Goal: Find contact information: Find contact information

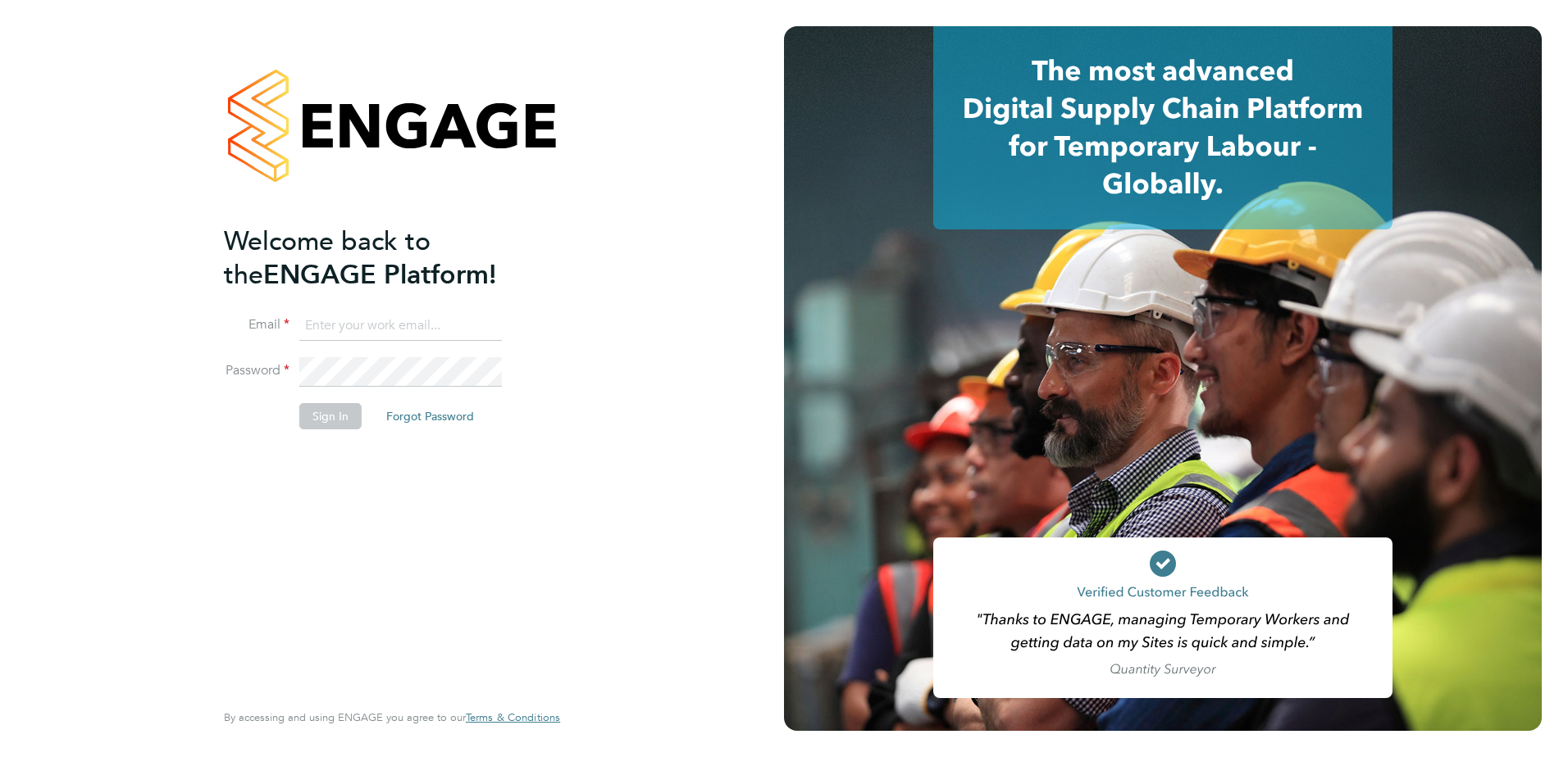
type input "creditcontrol@skilledcareers.co.uk"
click at [335, 417] on button "Sign In" at bounding box center [331, 416] width 63 height 26
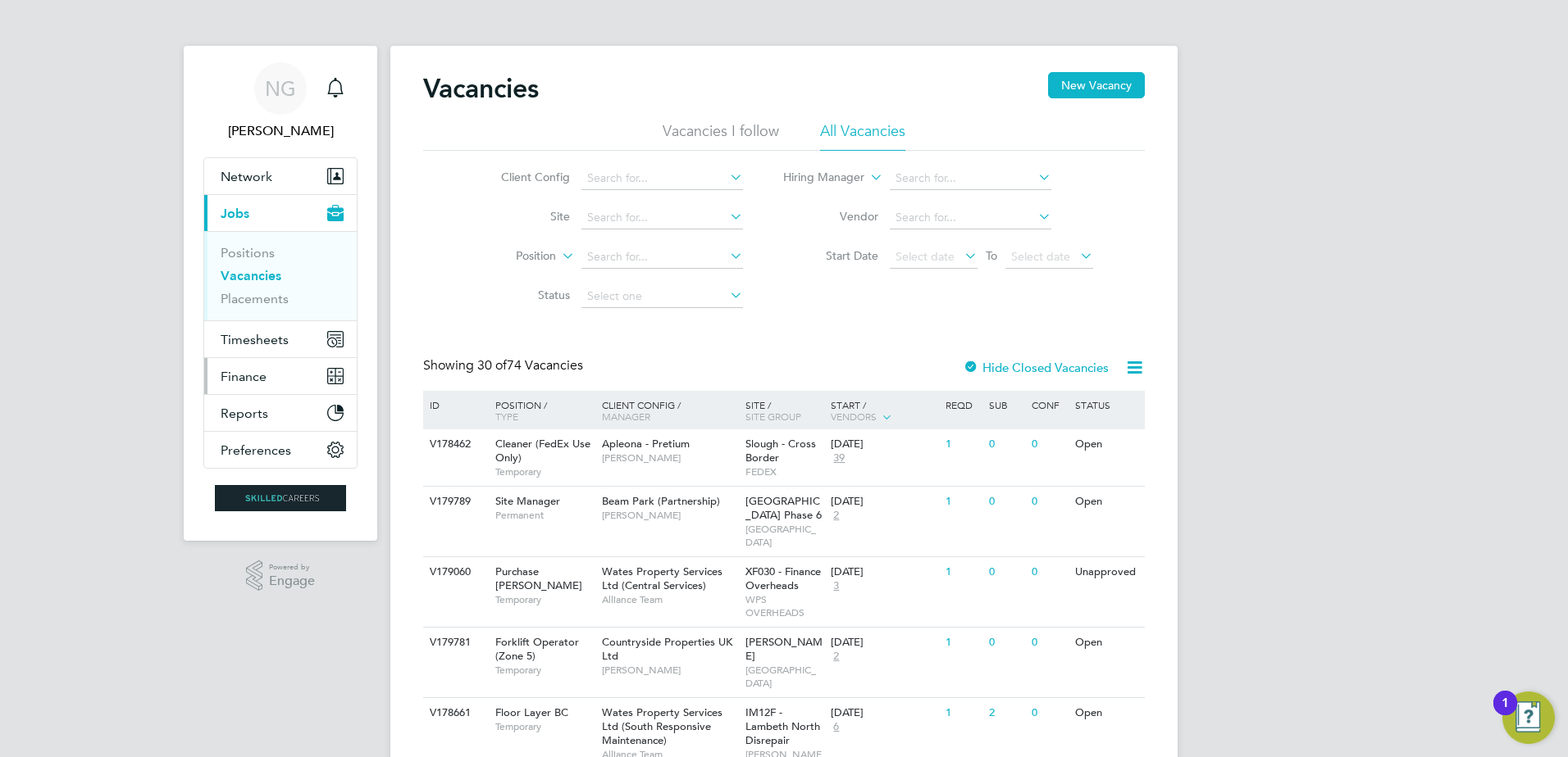
click at [270, 367] on button "Finance" at bounding box center [281, 376] width 152 height 36
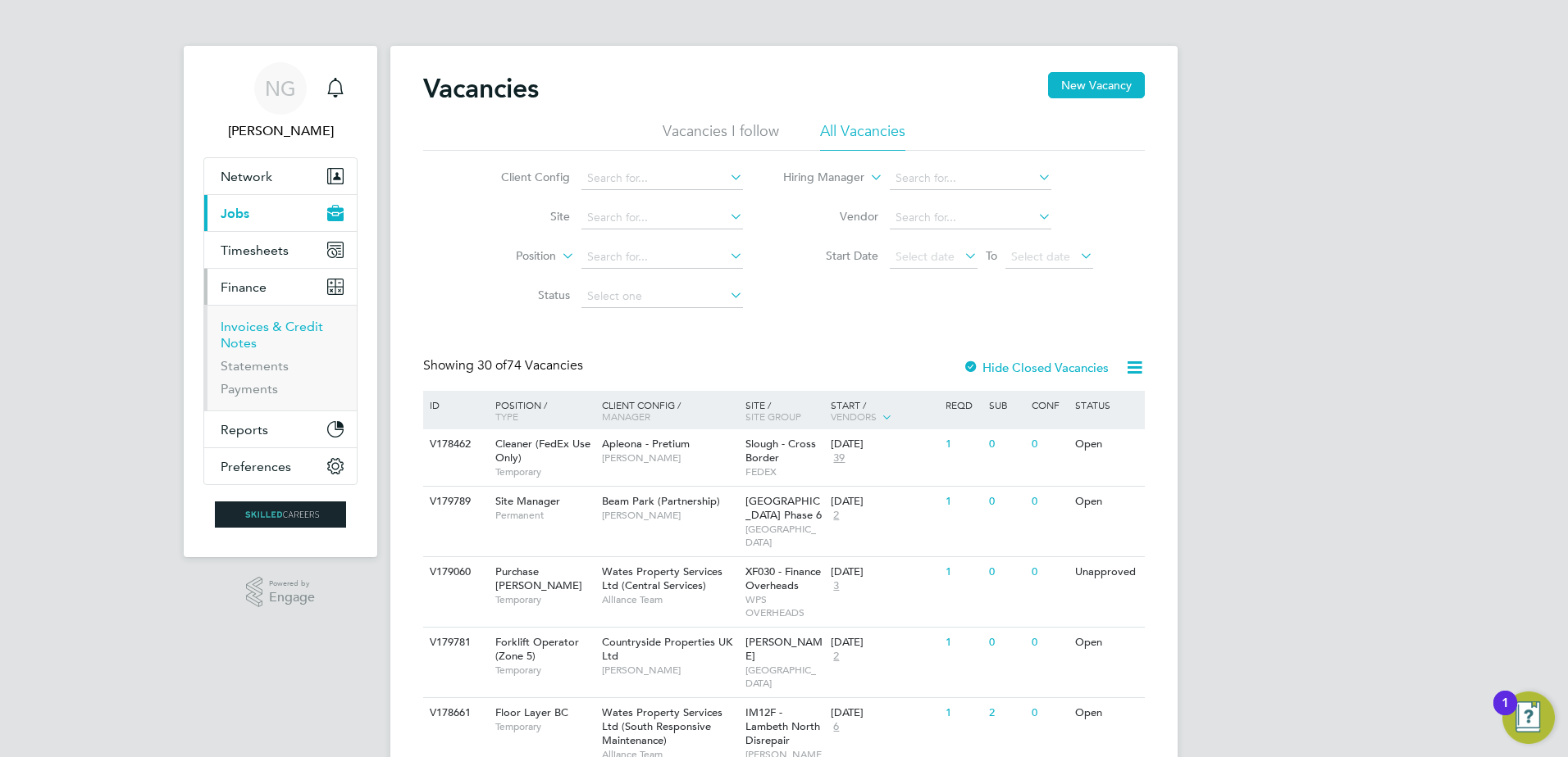
click at [292, 328] on link "Invoices & Credit Notes" at bounding box center [271, 335] width 102 height 32
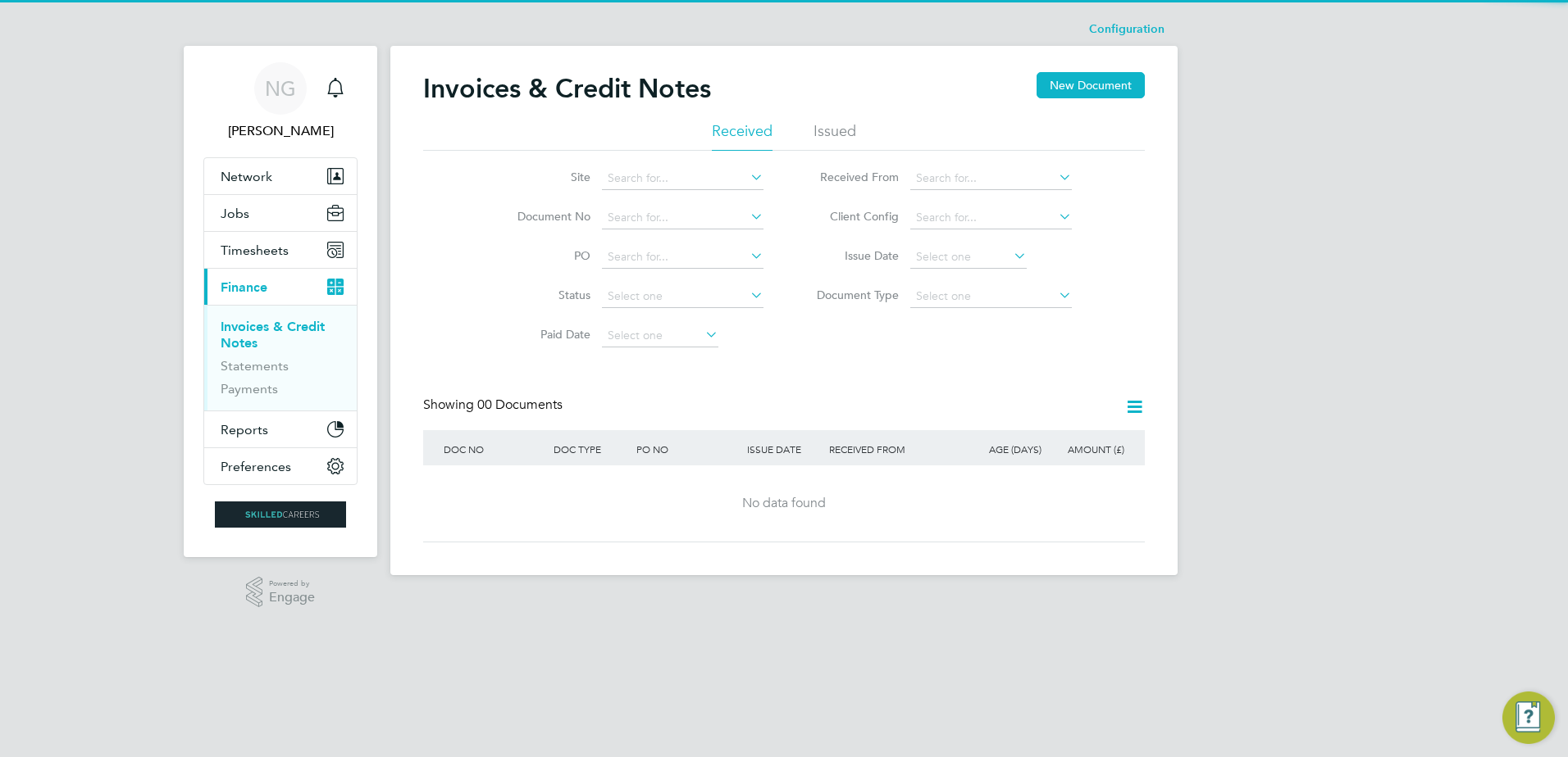
click at [830, 128] on li "Issued" at bounding box center [834, 136] width 42 height 30
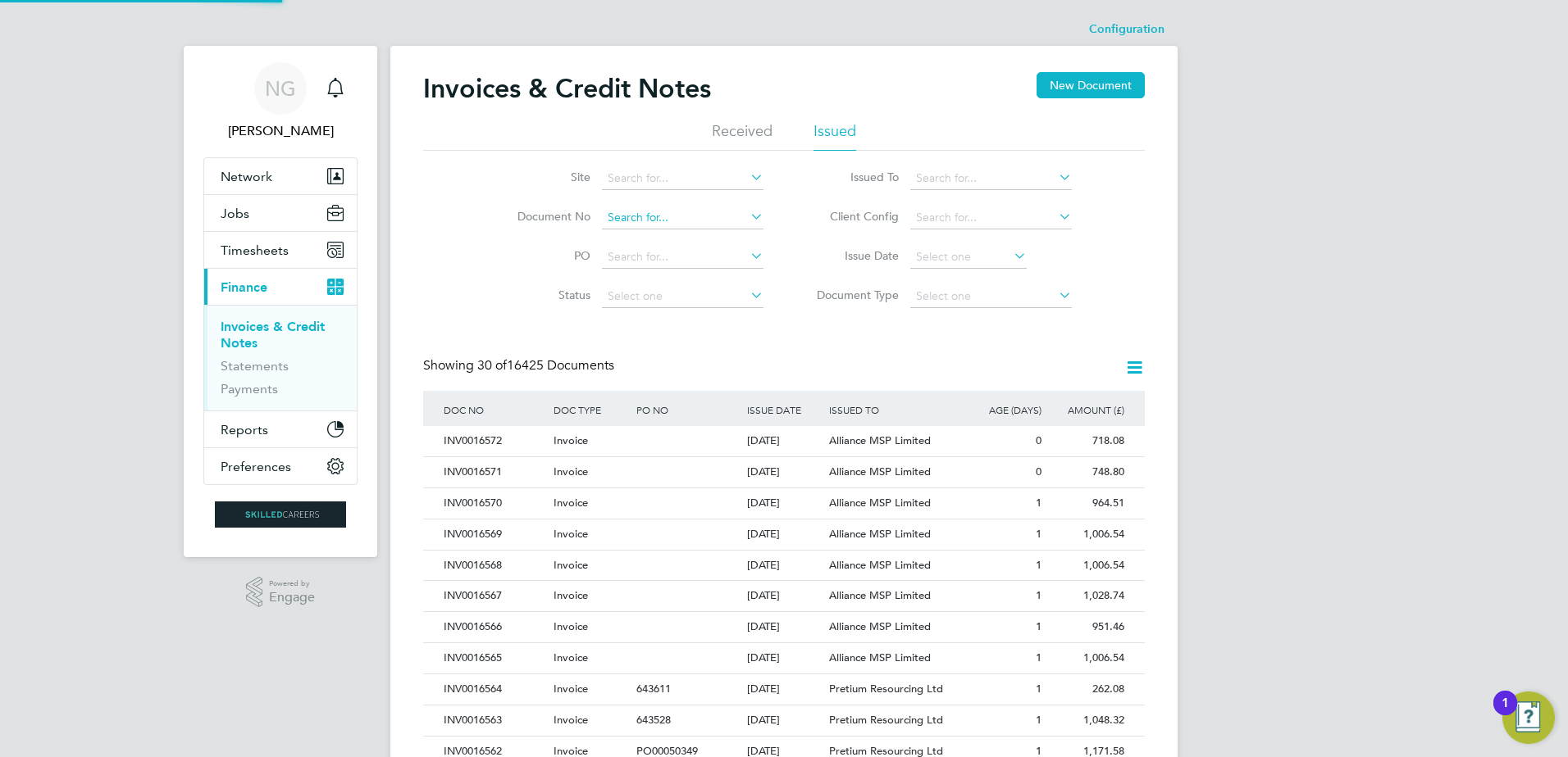
scroll to position [8, 8]
click at [651, 221] on input at bounding box center [682, 217] width 161 height 23
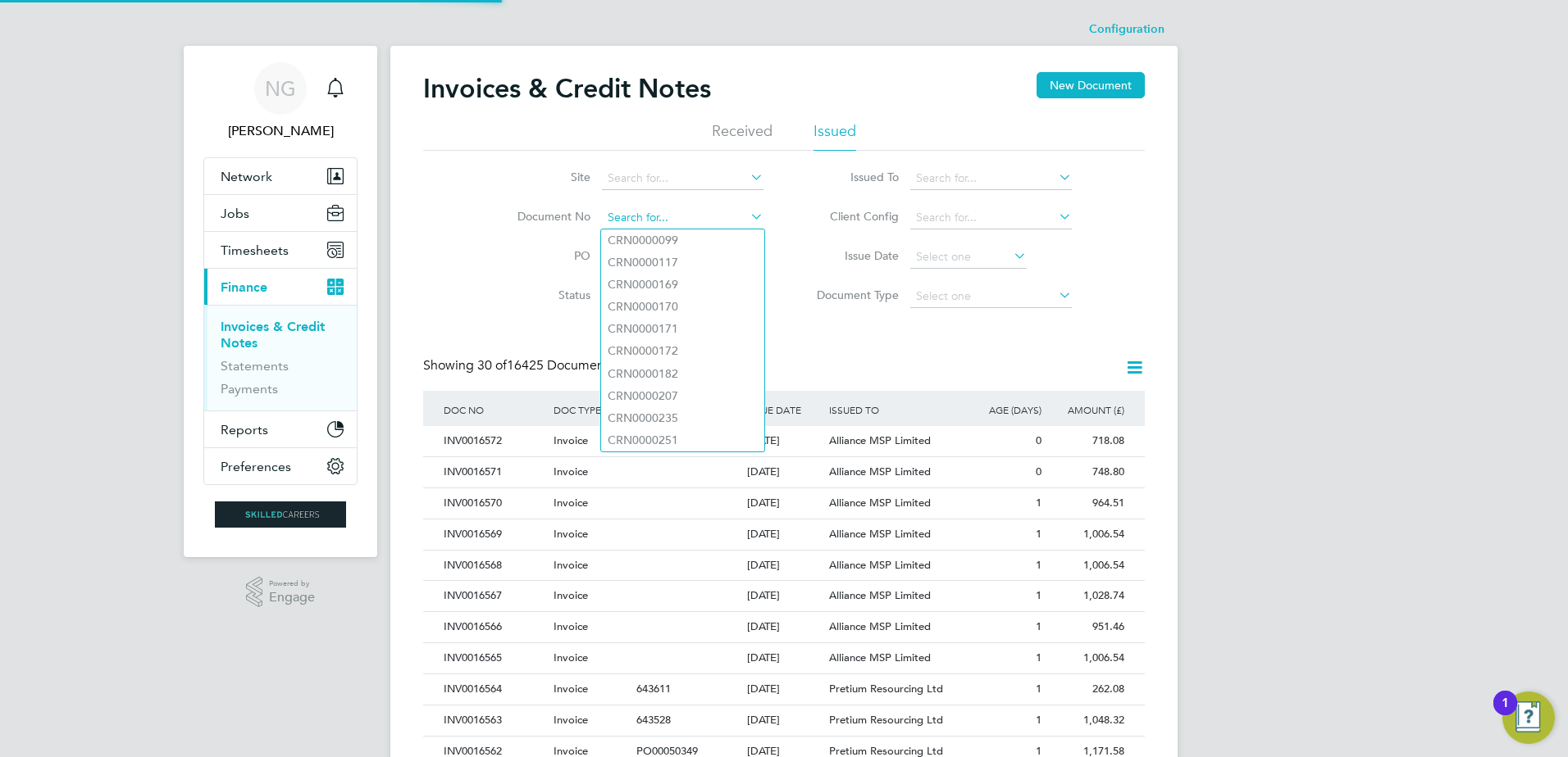
paste input "INV0016049"
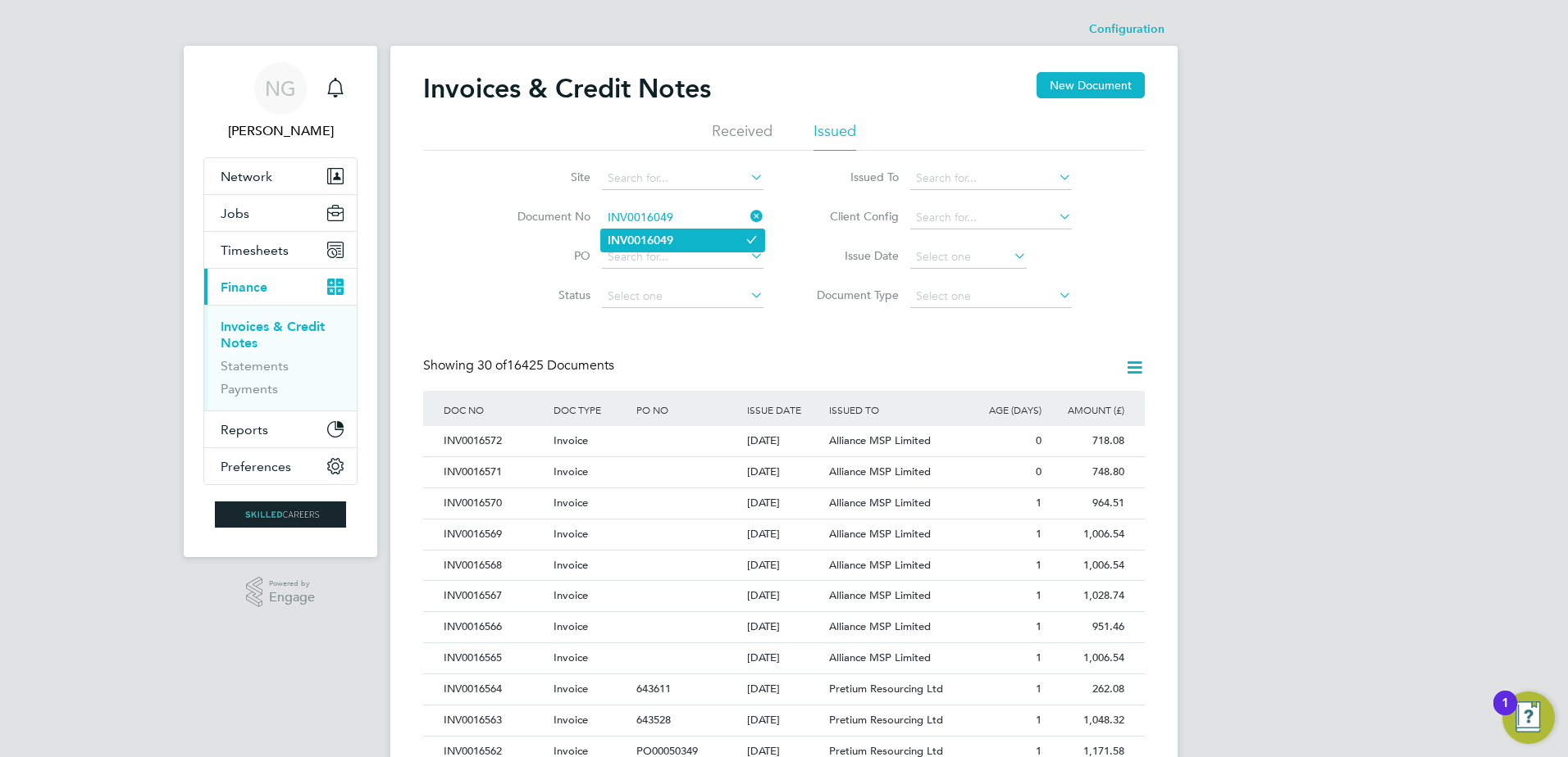
type input "INV0016049"
click at [730, 236] on li "INV0016049" at bounding box center [682, 241] width 163 height 22
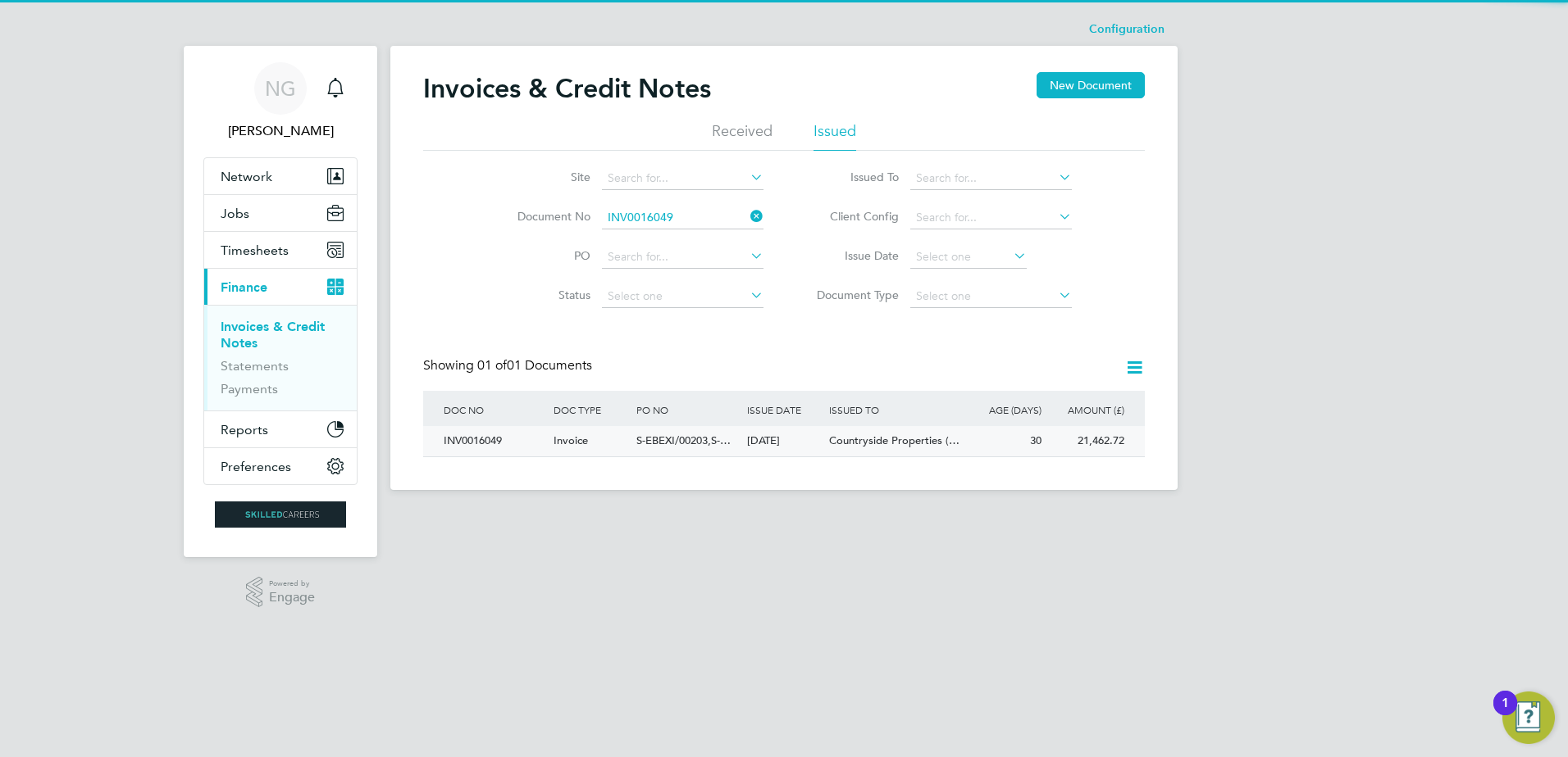
click at [918, 443] on span "Countryside Properties (…" at bounding box center [894, 440] width 130 height 14
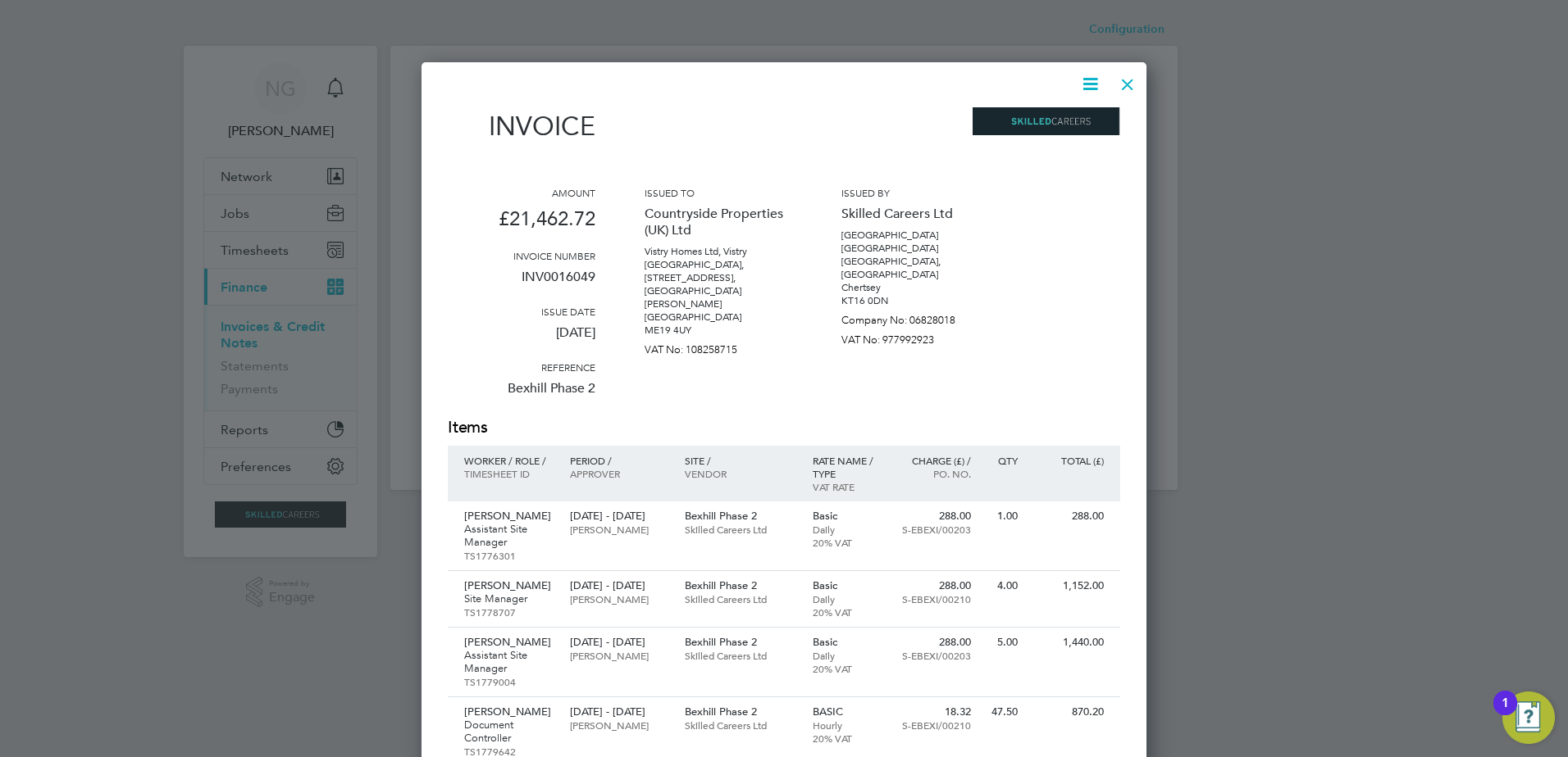
click at [1093, 82] on icon at bounding box center [1090, 84] width 20 height 20
click at [1042, 128] on li "Download Invoice" at bounding box center [1041, 123] width 113 height 23
click at [1128, 84] on div at bounding box center [1127, 80] width 30 height 30
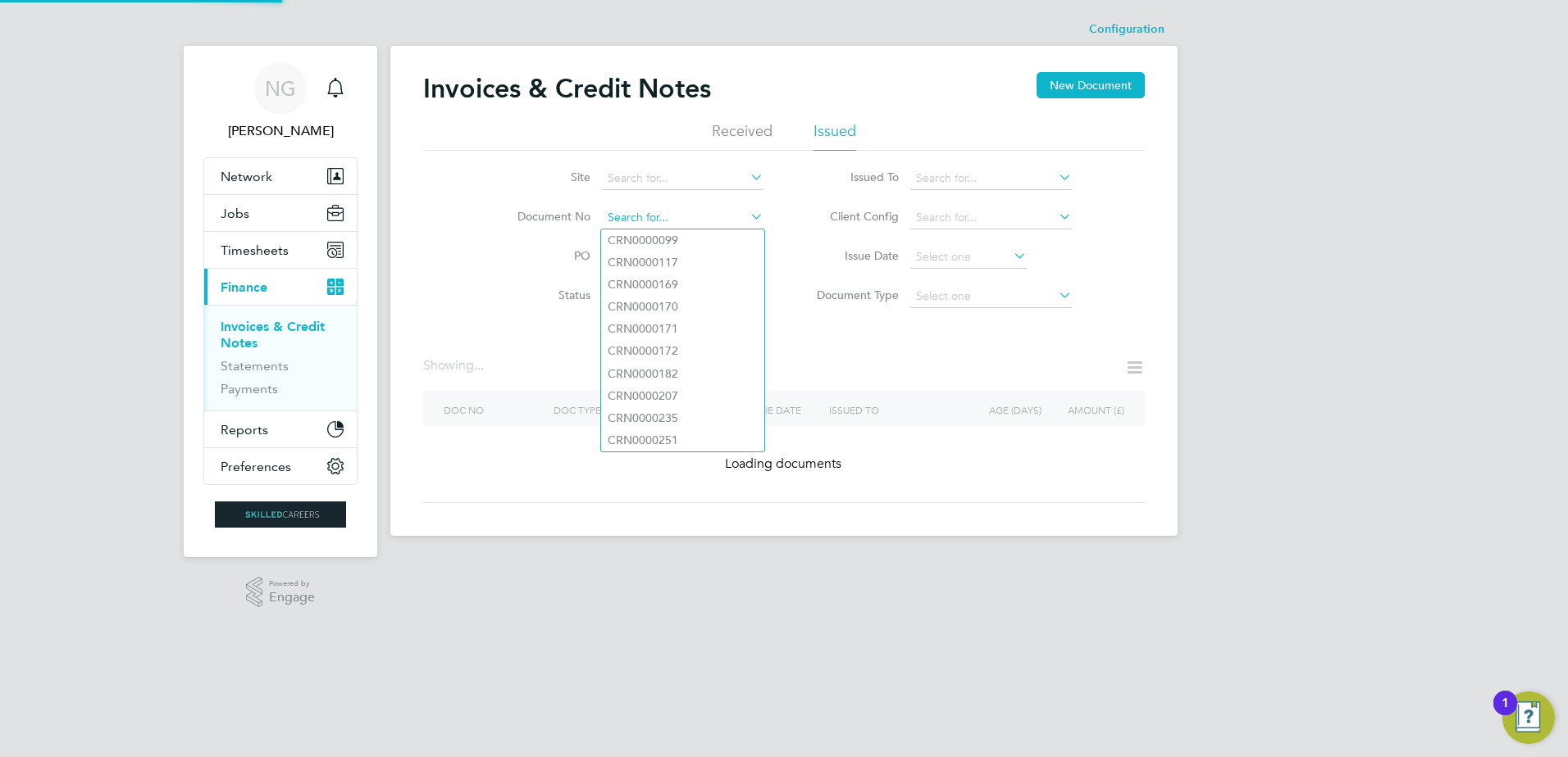
drag, startPoint x: 680, startPoint y: 216, endPoint x: 626, endPoint y: 216, distance: 54.0
click at [626, 216] on input at bounding box center [682, 217] width 161 height 23
paste input "INV0016047"
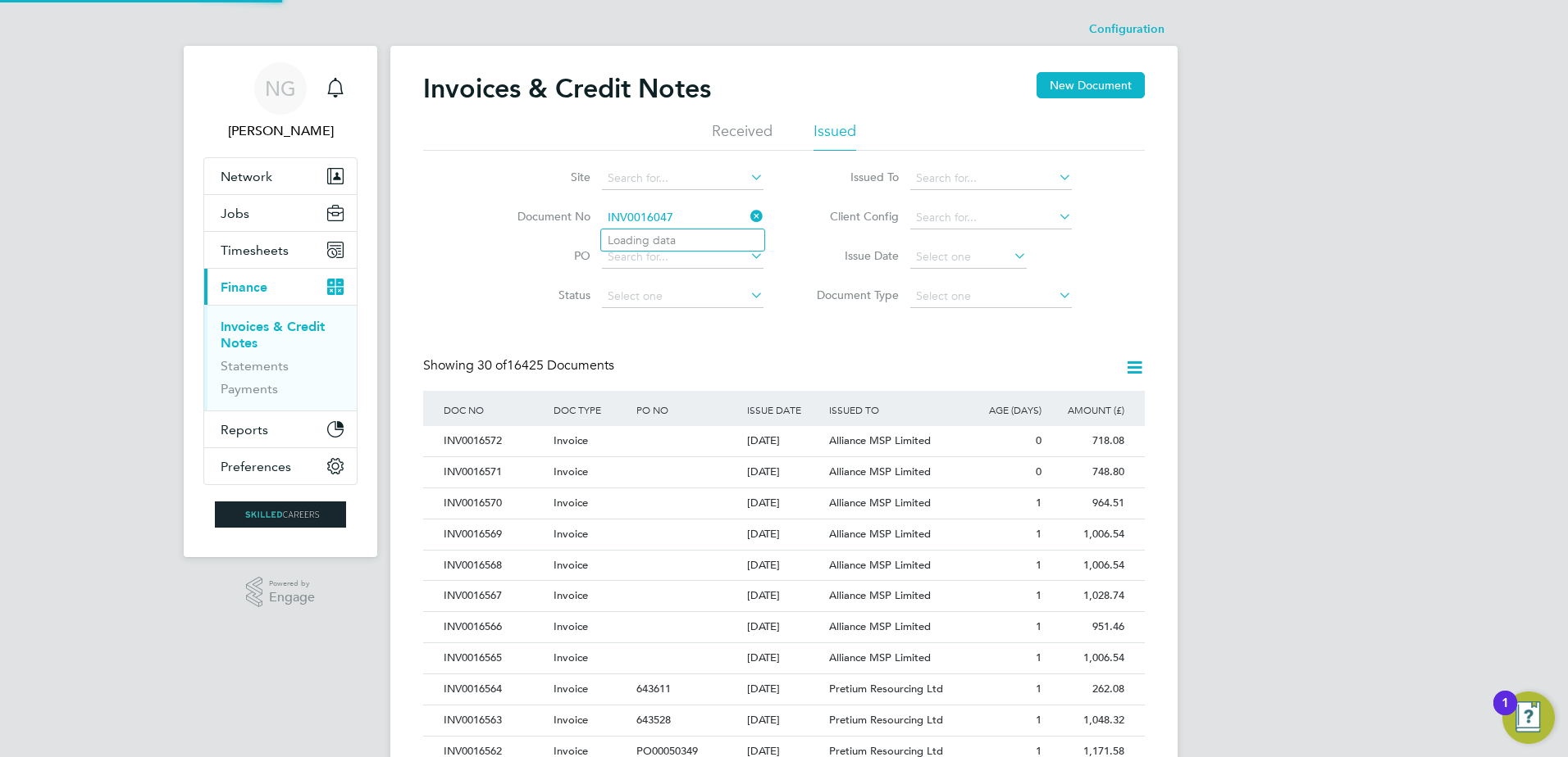
scroll to position [31, 112]
type input "INV0016047"
click at [708, 238] on li "INV0016047" at bounding box center [682, 241] width 163 height 22
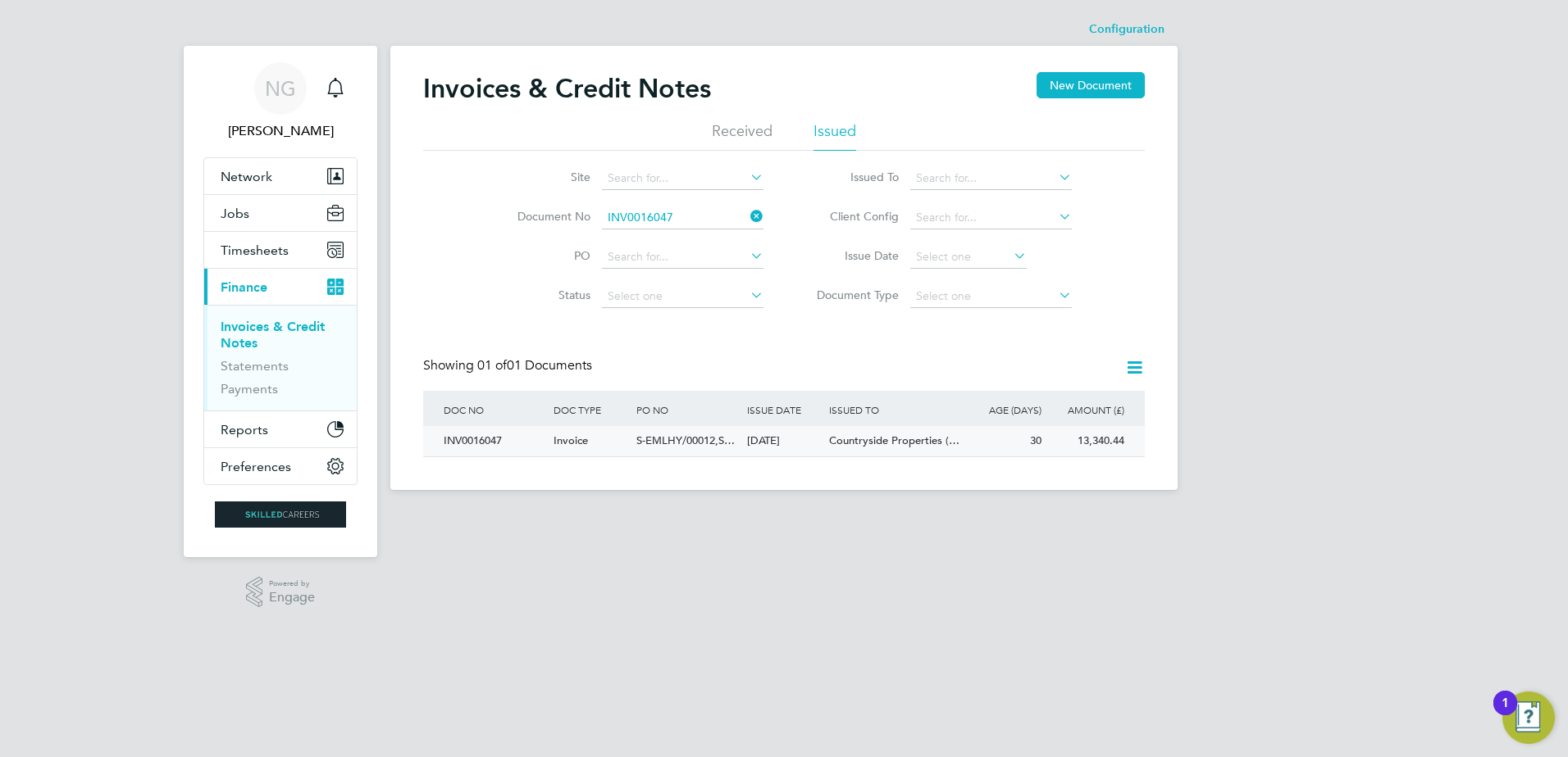
click at [900, 437] on span "Countryside Properties (…" at bounding box center [894, 440] width 130 height 14
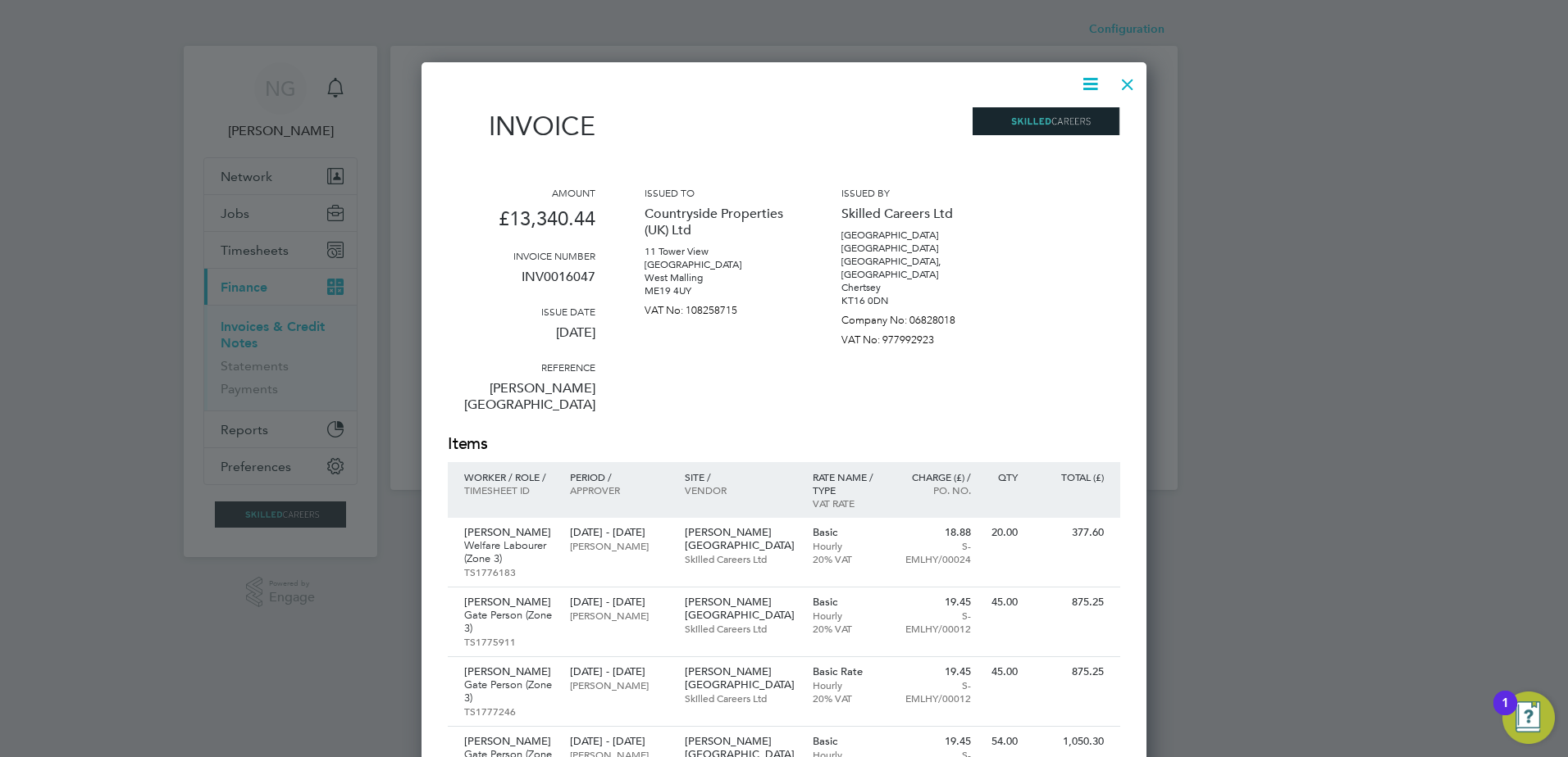
click at [1084, 82] on icon at bounding box center [1090, 84] width 20 height 20
click at [1076, 123] on li "Download Invoice" at bounding box center [1041, 123] width 113 height 23
drag, startPoint x: 1133, startPoint y: 88, endPoint x: 1039, endPoint y: 57, distance: 99.0
click at [1133, 88] on div at bounding box center [1127, 80] width 30 height 30
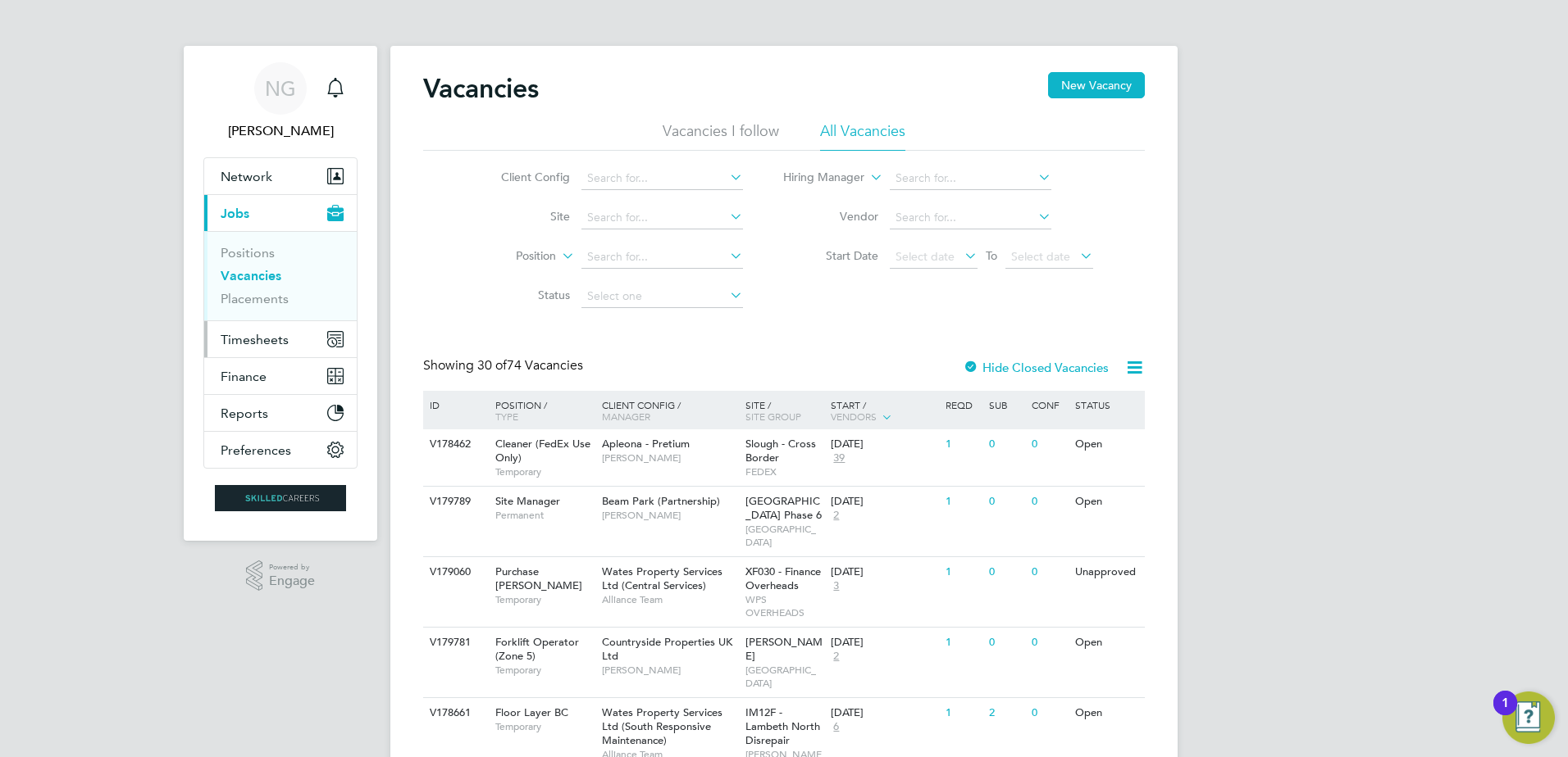
click at [276, 339] on span "Timesheets" at bounding box center [254, 340] width 68 height 15
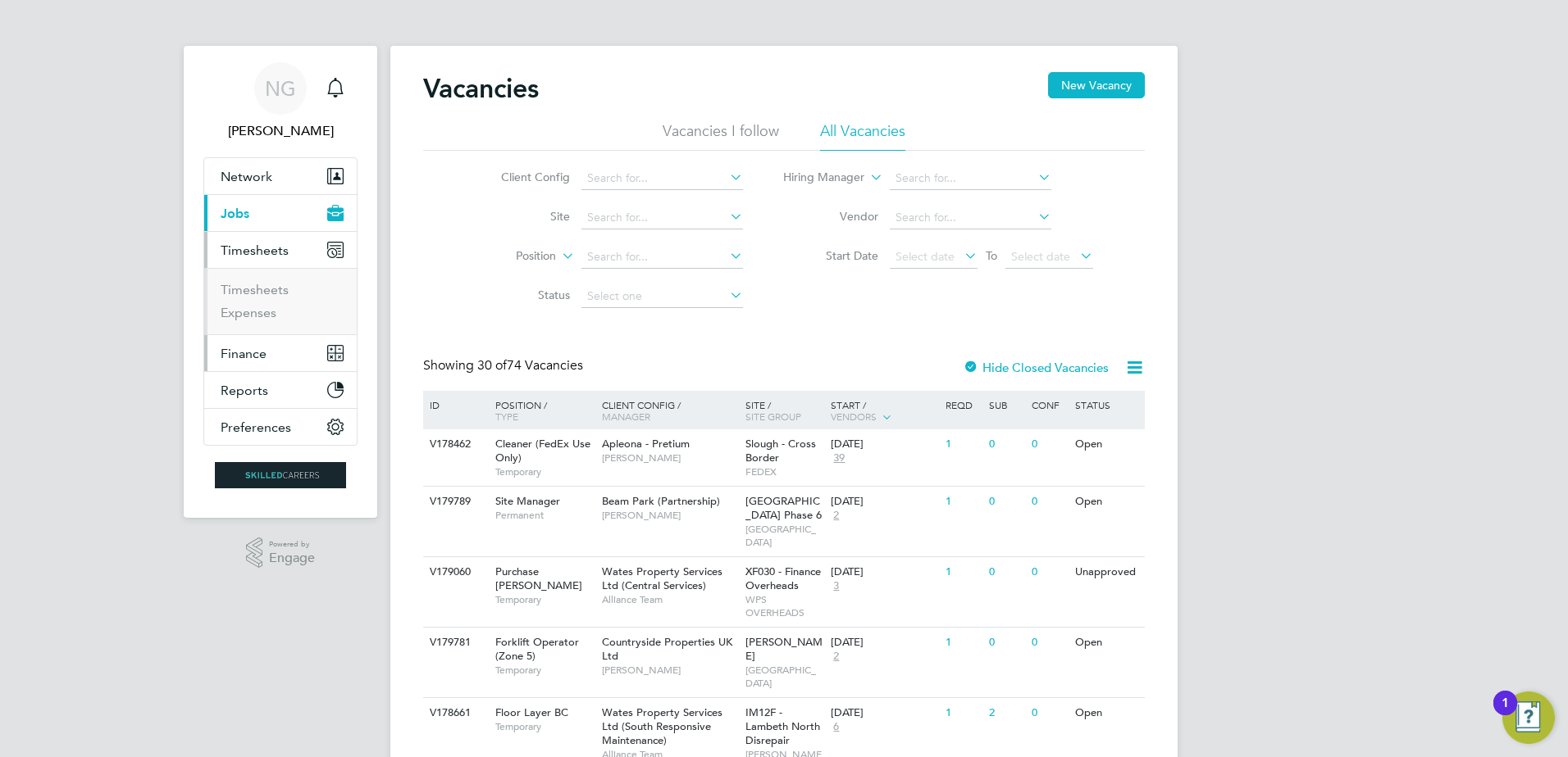
click at [266, 357] on button "Finance" at bounding box center [281, 353] width 152 height 36
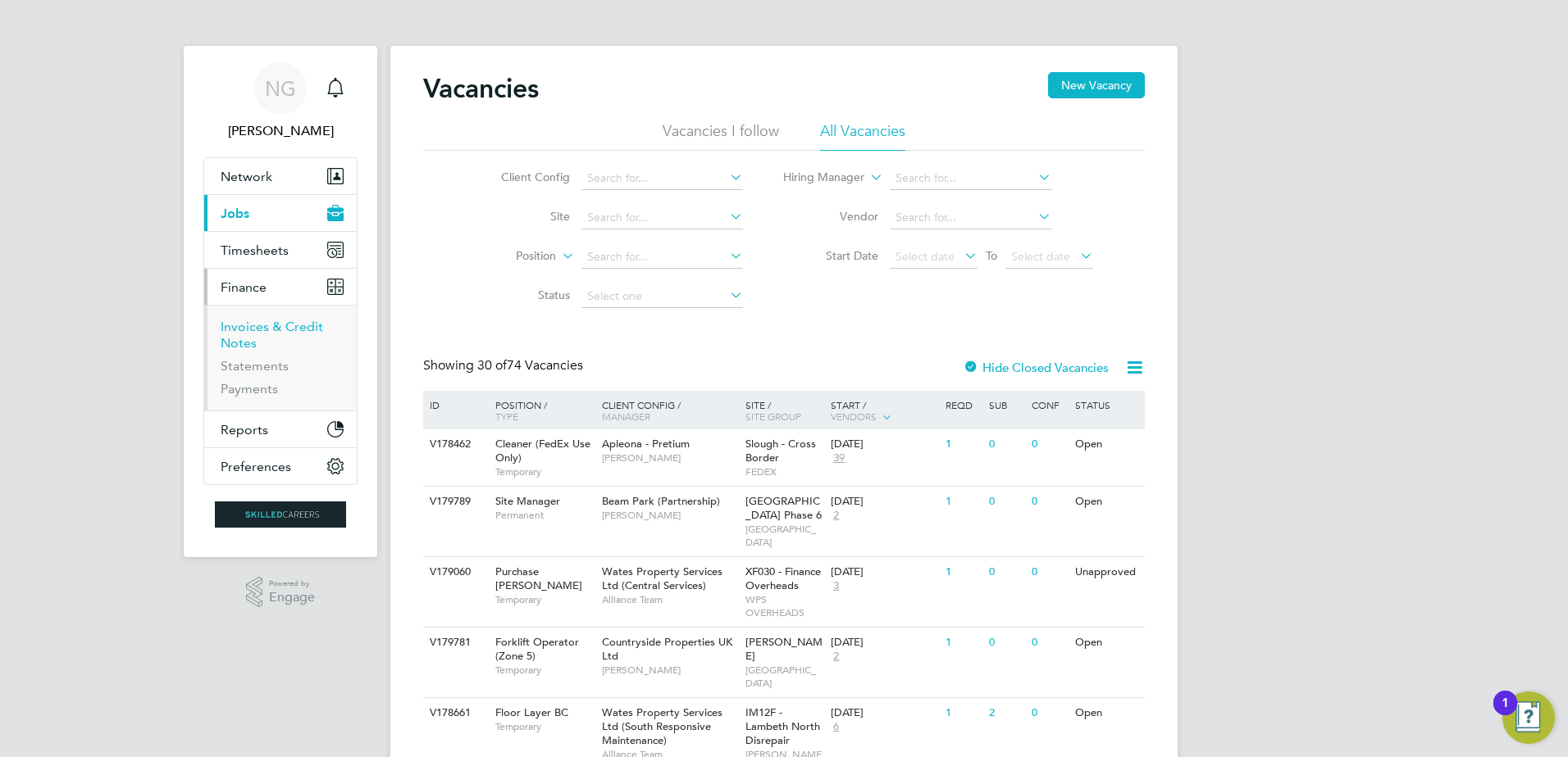
click at [260, 330] on link "Invoices & Credit Notes" at bounding box center [271, 335] width 102 height 32
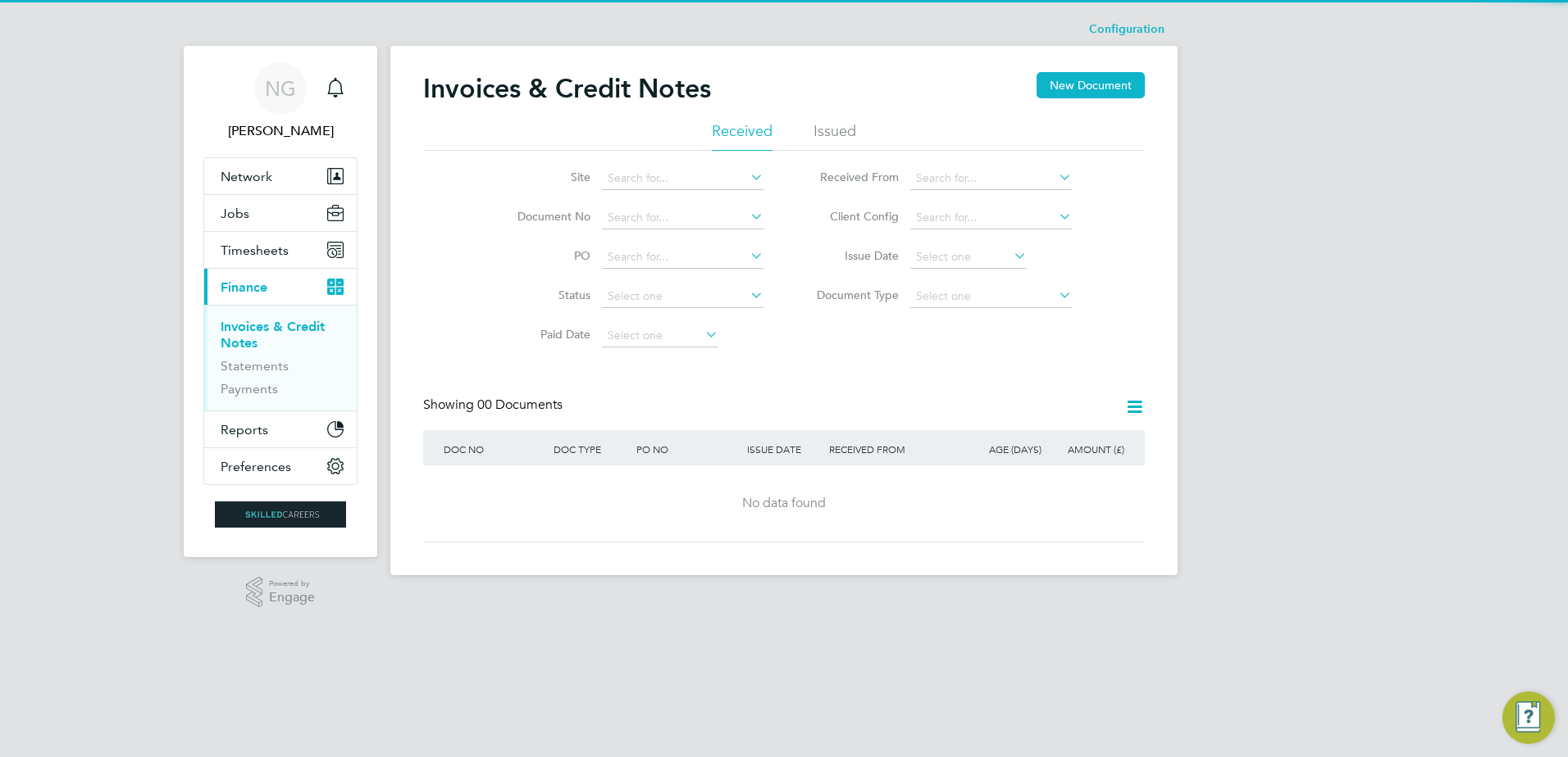
click at [840, 135] on li "Issued" at bounding box center [834, 136] width 42 height 30
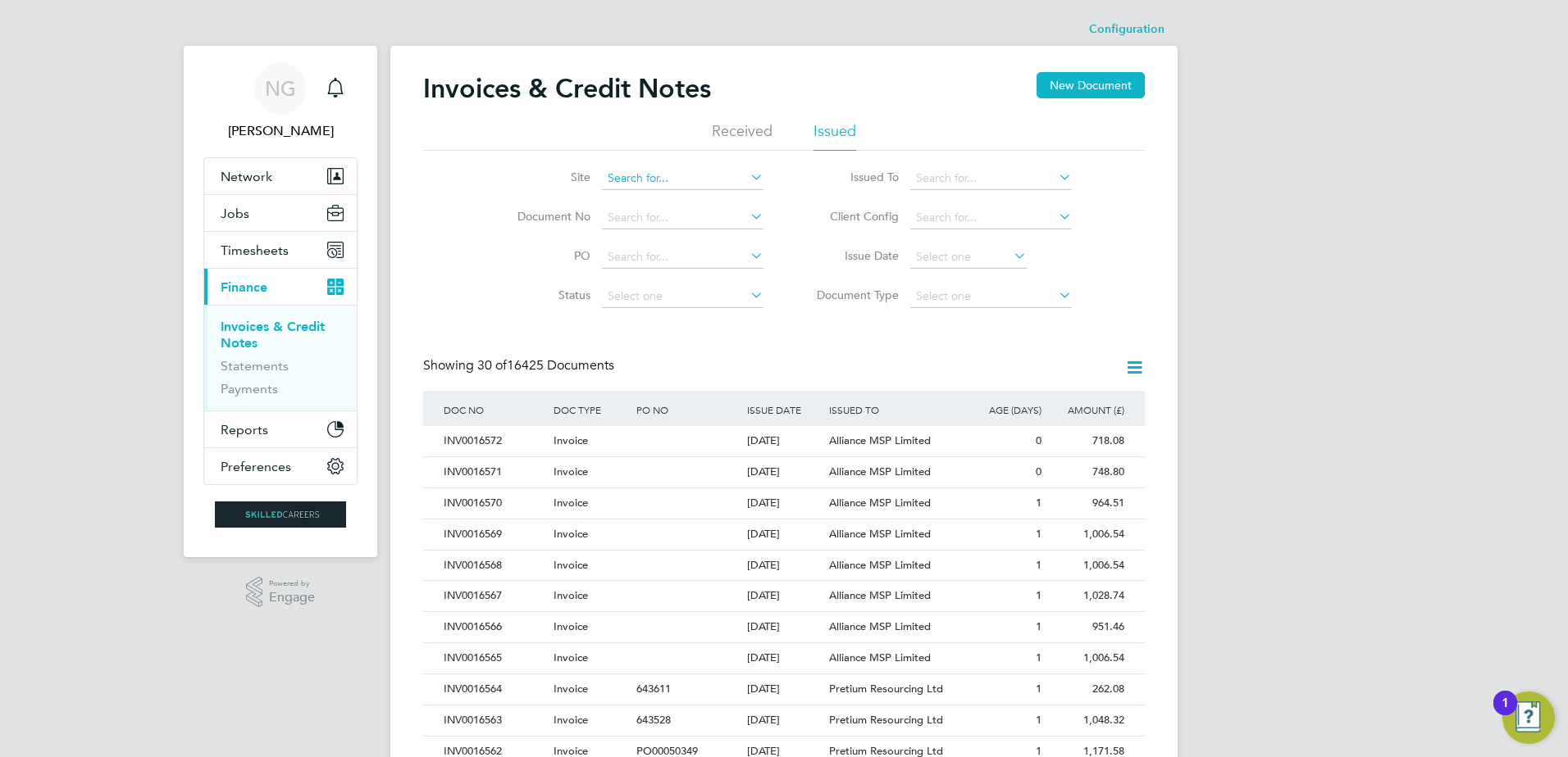
click at [669, 176] on input at bounding box center [682, 178] width 161 height 23
type input "e"
type input "m"
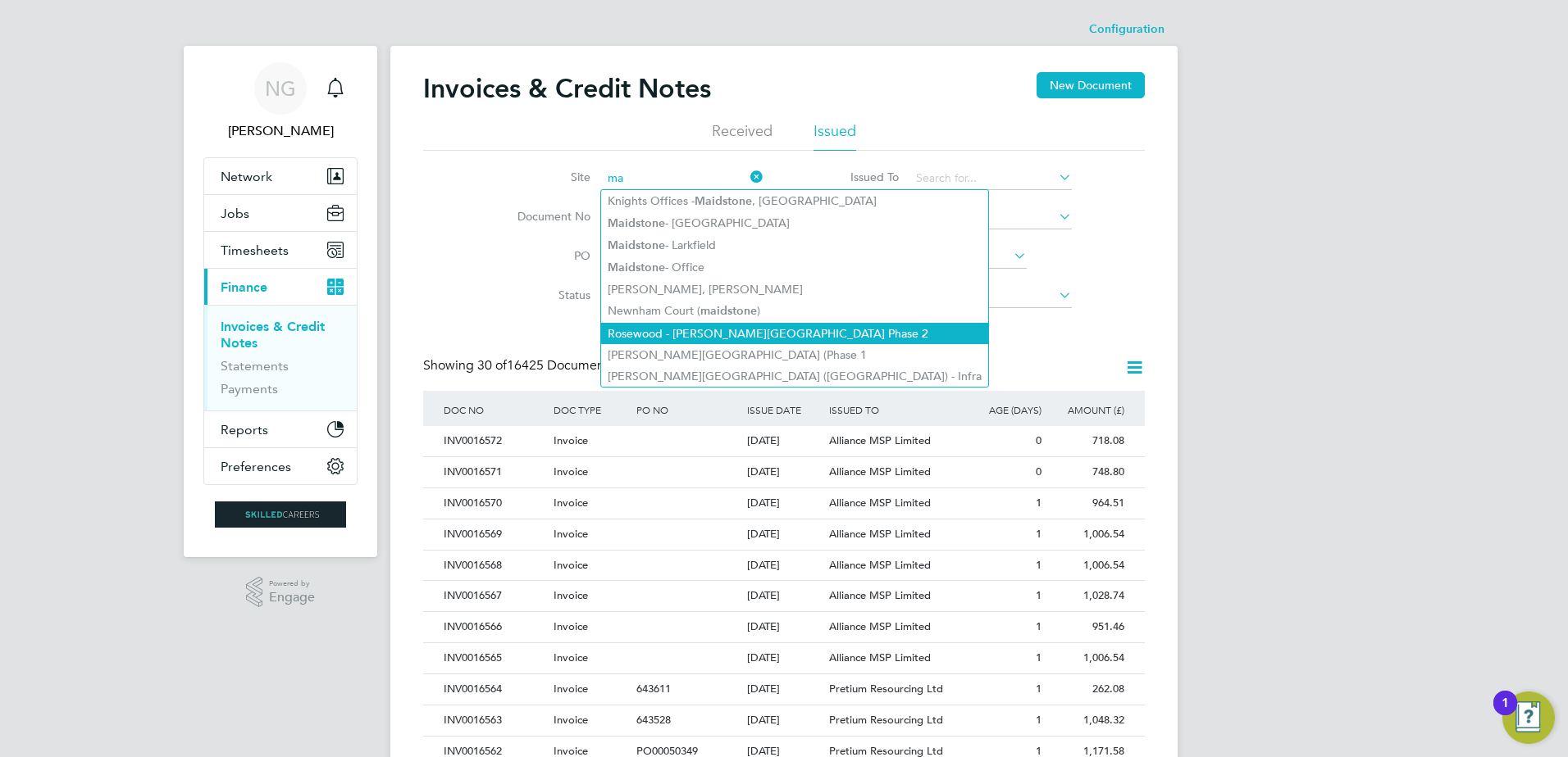
type input "m"
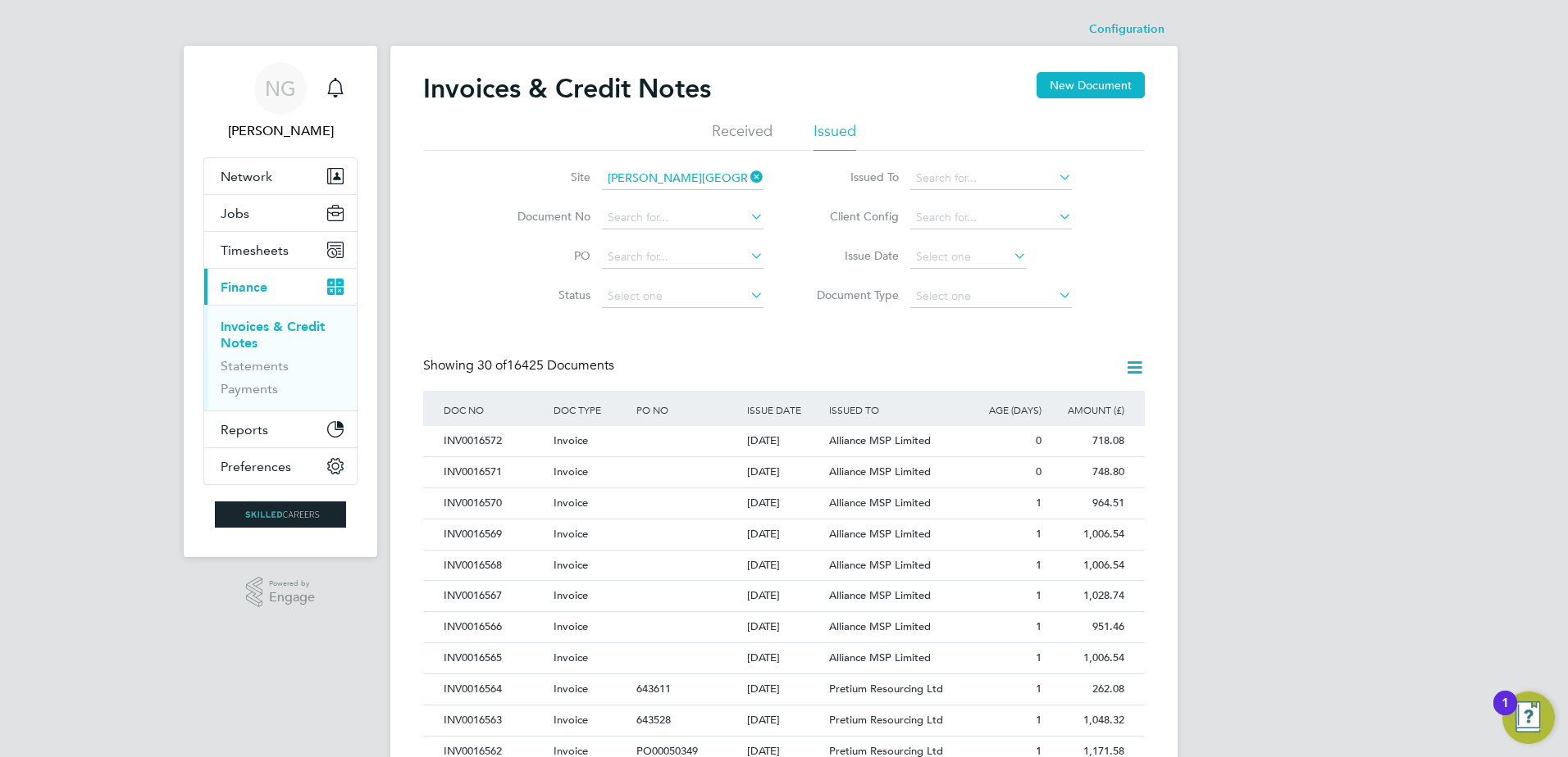
click at [748, 242] on li "Sutton Road (Rosewood) - Infra" at bounding box center [722, 245] width 242 height 22
type input "[PERSON_NAME][GEOGRAPHIC_DATA] ([GEOGRAPHIC_DATA]) - Infra"
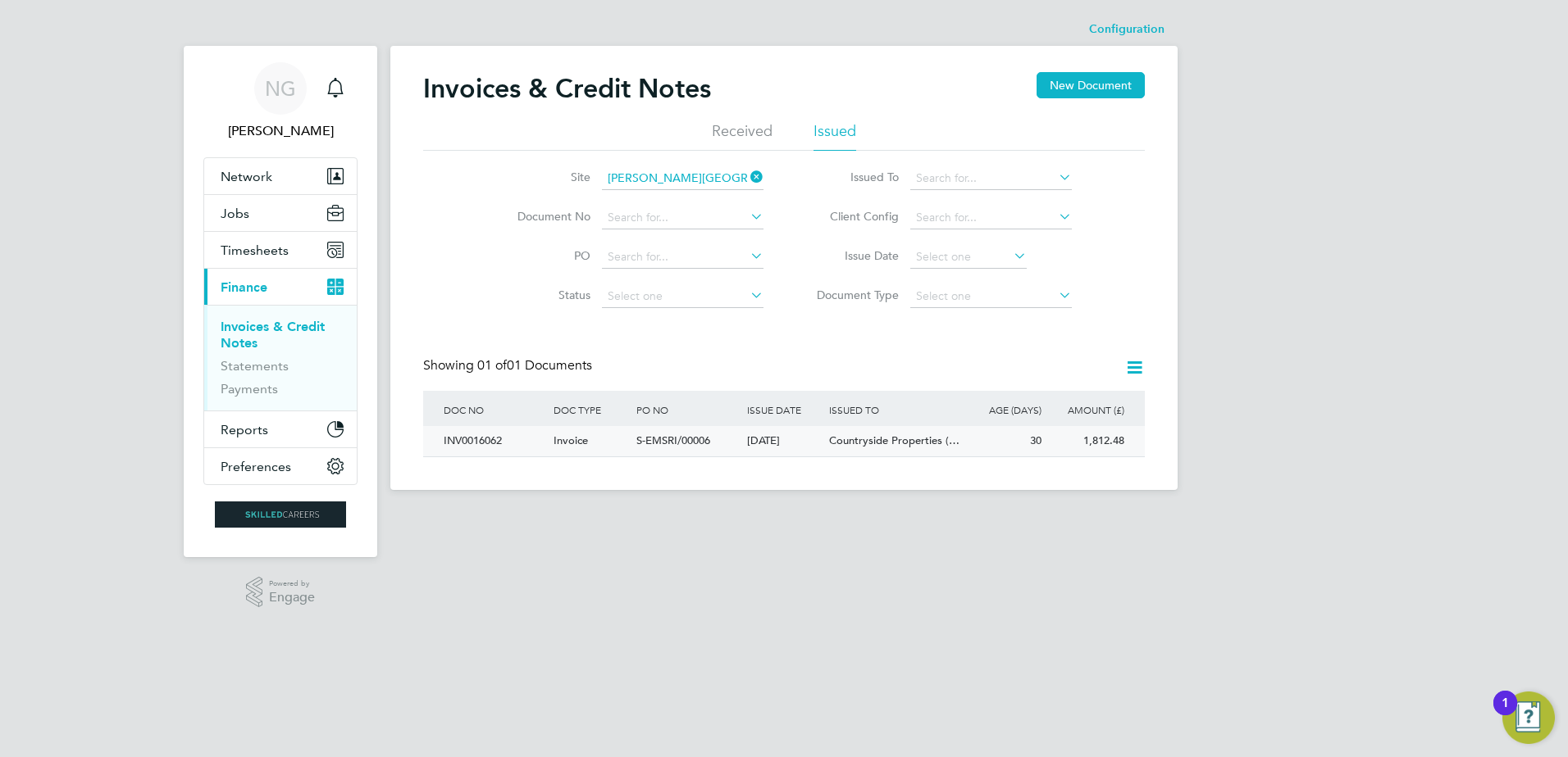
click at [878, 450] on div "Countryside Properties (…" at bounding box center [893, 441] width 138 height 30
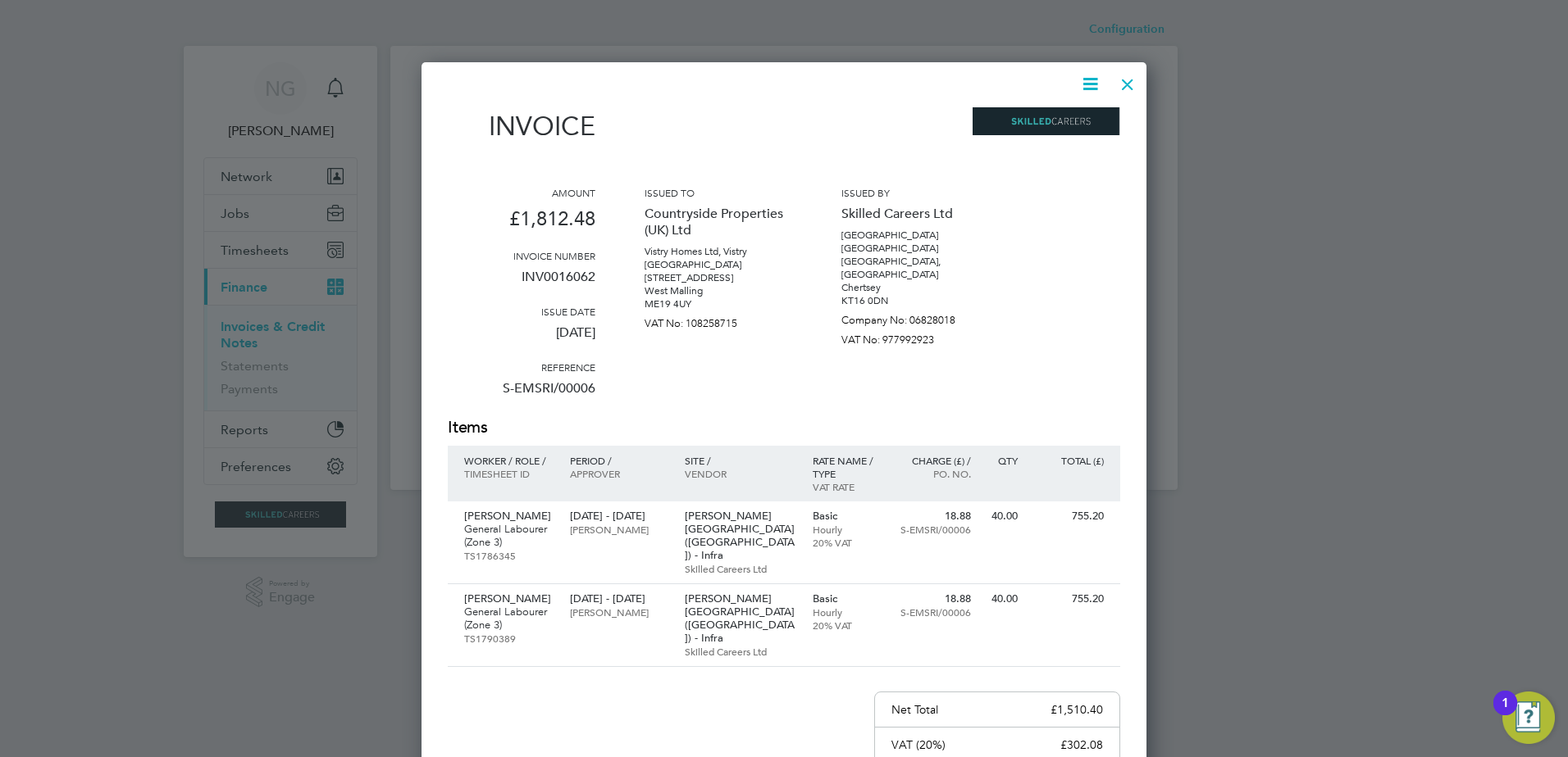
click at [1095, 85] on icon at bounding box center [1090, 84] width 20 height 20
click at [1061, 123] on li "Download Invoice" at bounding box center [1041, 123] width 113 height 23
click at [1130, 69] on div at bounding box center [1127, 80] width 30 height 30
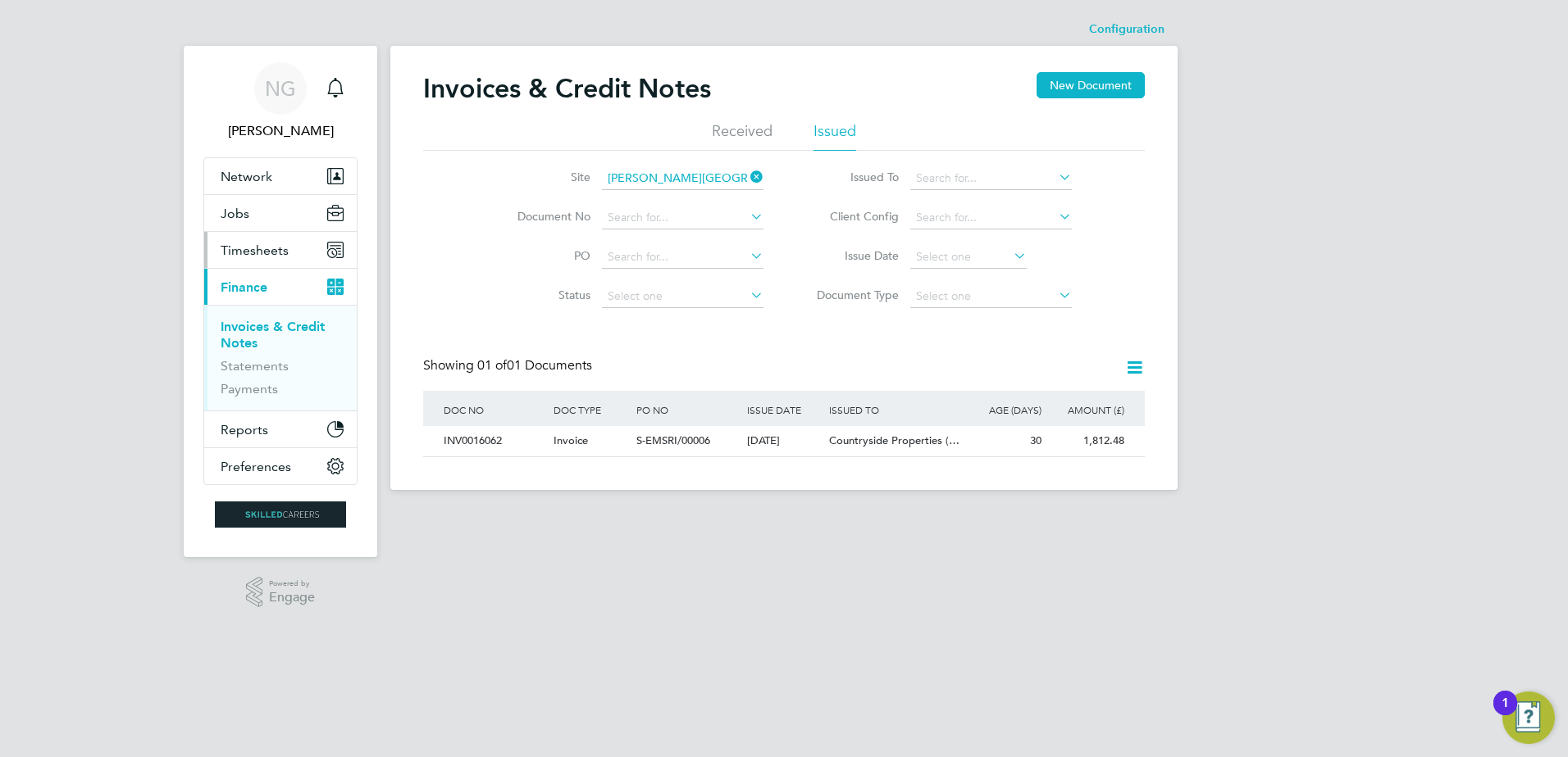
click at [244, 240] on button "Timesheets" at bounding box center [281, 250] width 152 height 36
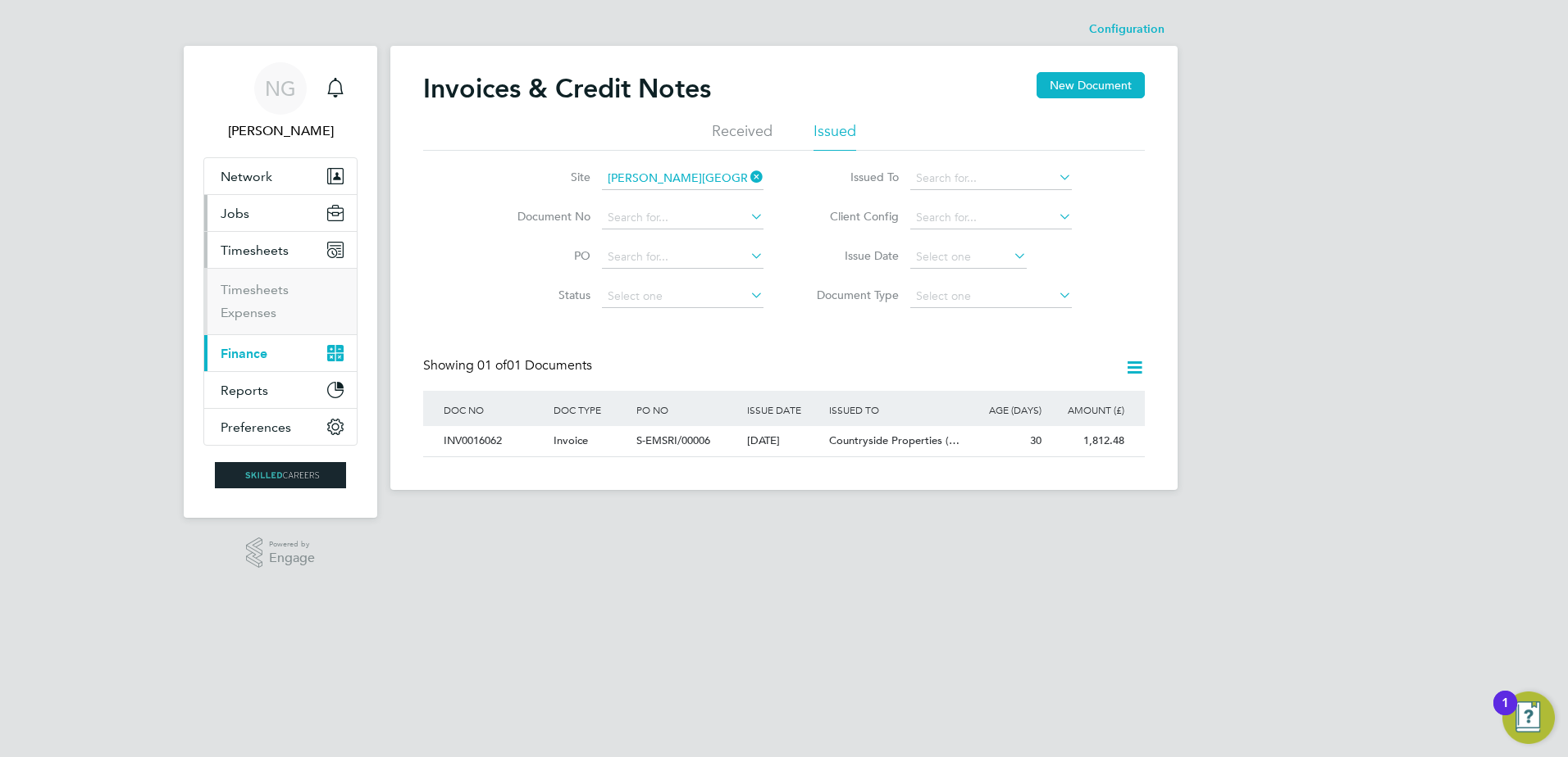
click at [263, 224] on button "Jobs" at bounding box center [281, 213] width 152 height 36
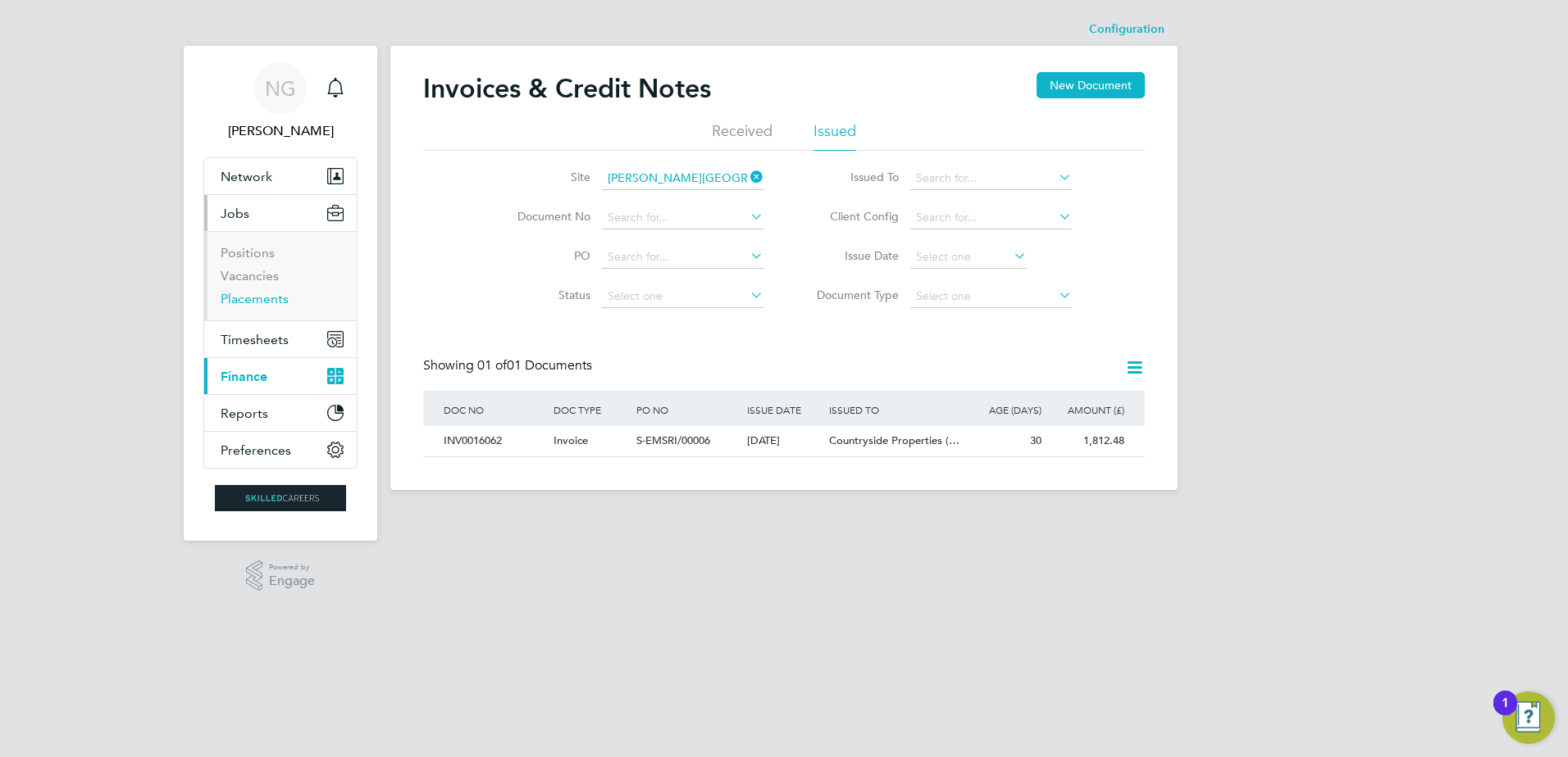
click at [265, 300] on link "Placements" at bounding box center [254, 298] width 68 height 15
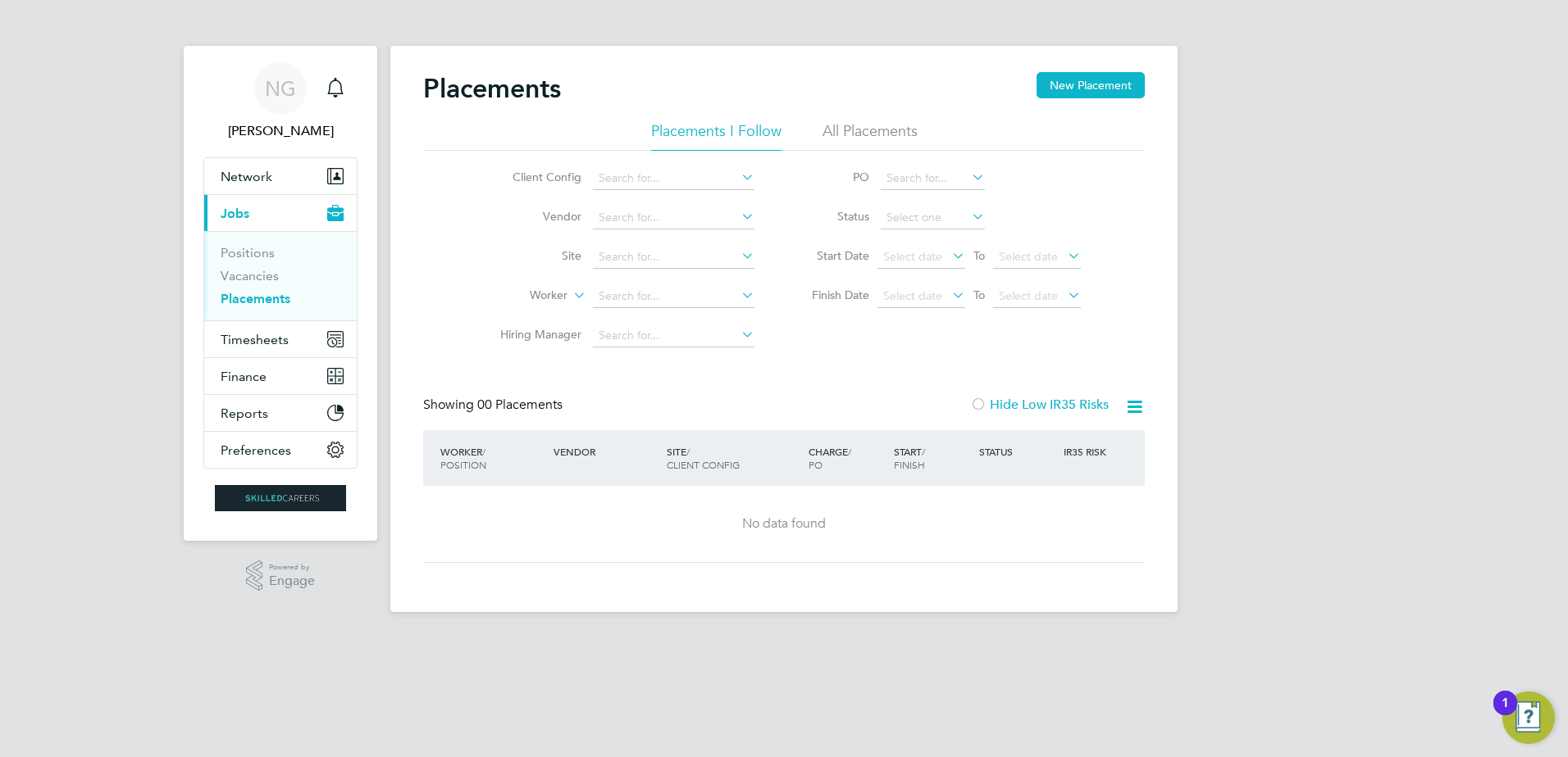
click at [871, 126] on li "All Placements" at bounding box center [870, 136] width 96 height 30
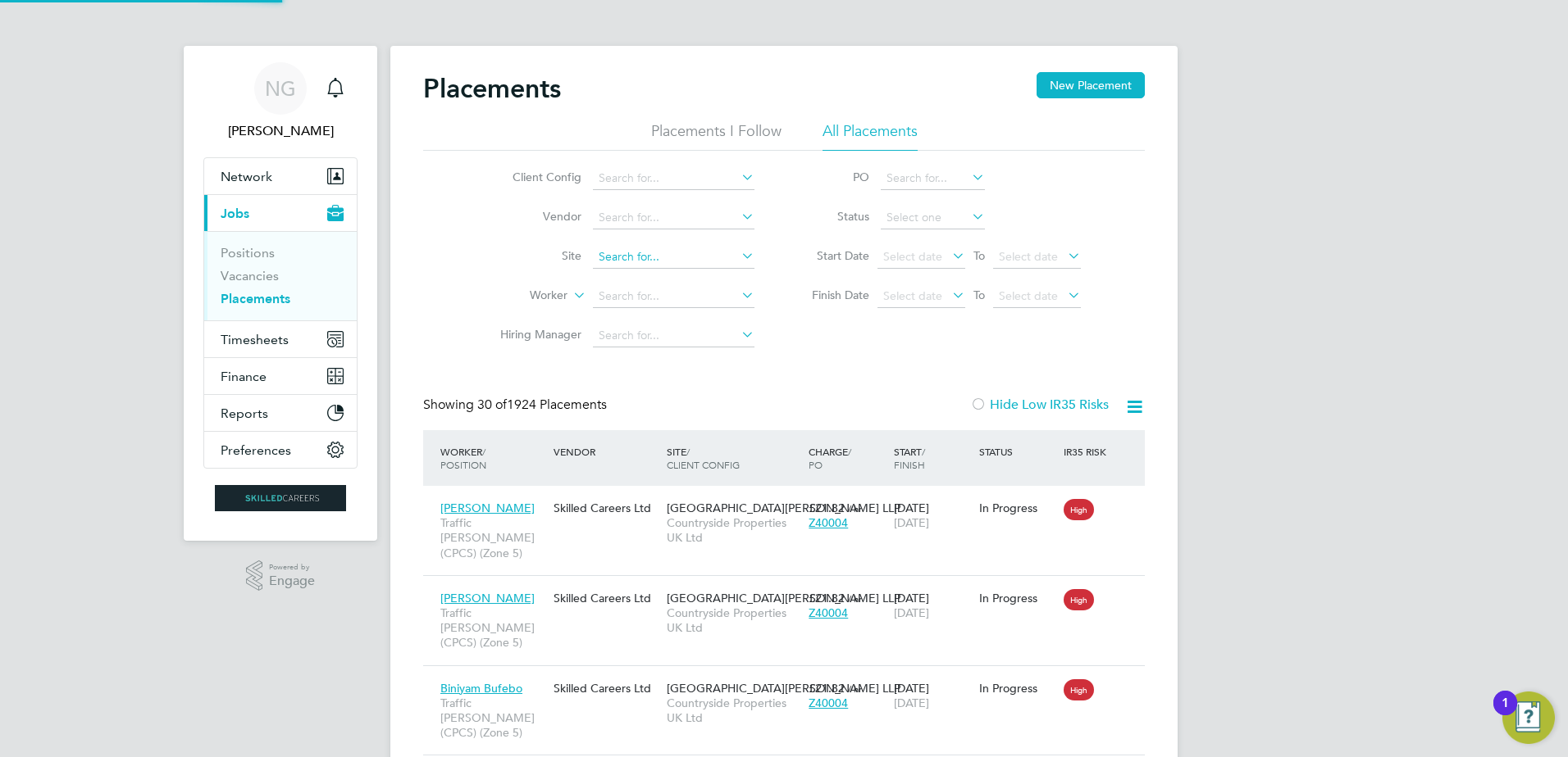
scroll to position [62, 143]
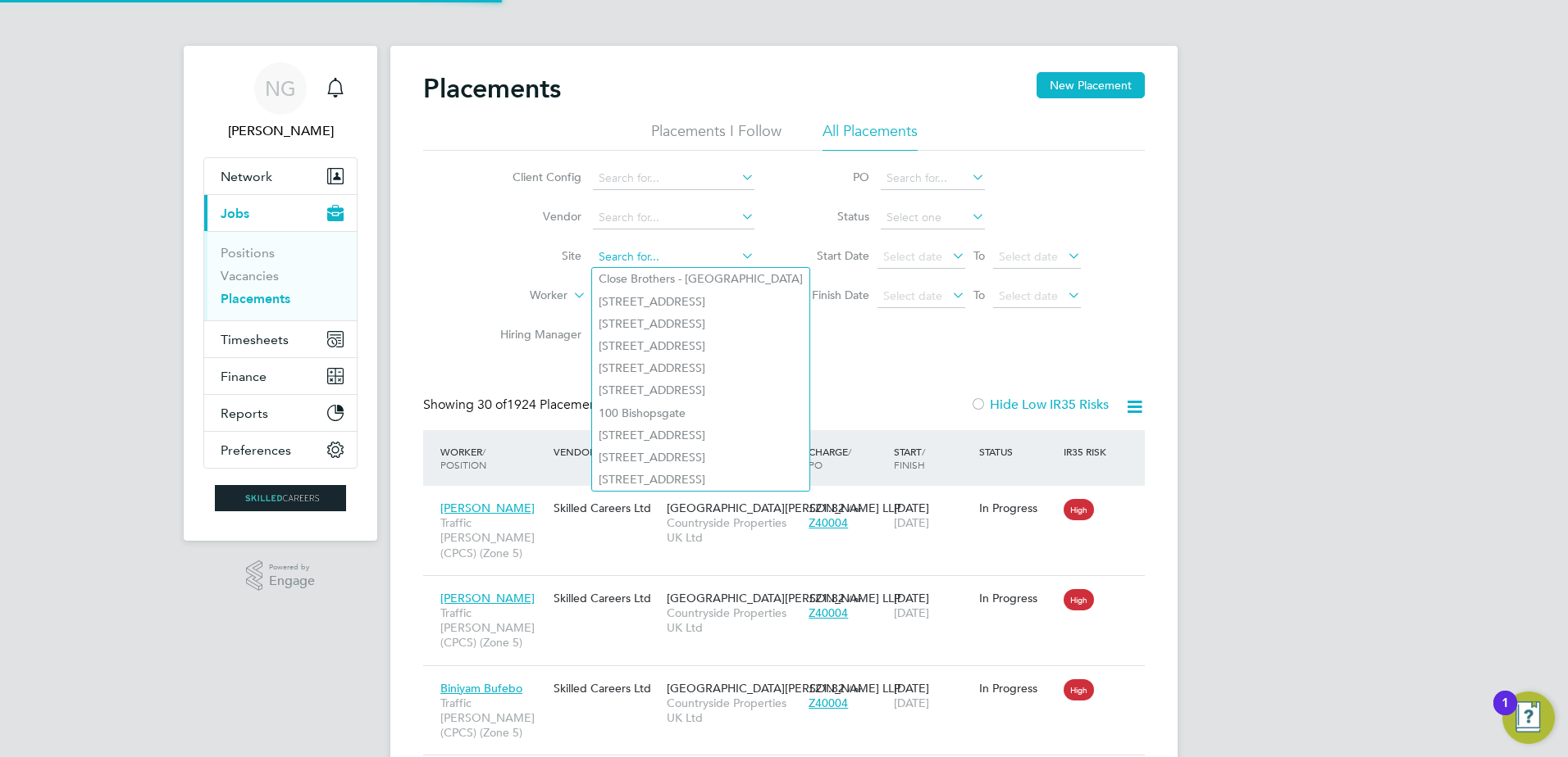
click at [641, 260] on input at bounding box center [673, 257] width 161 height 23
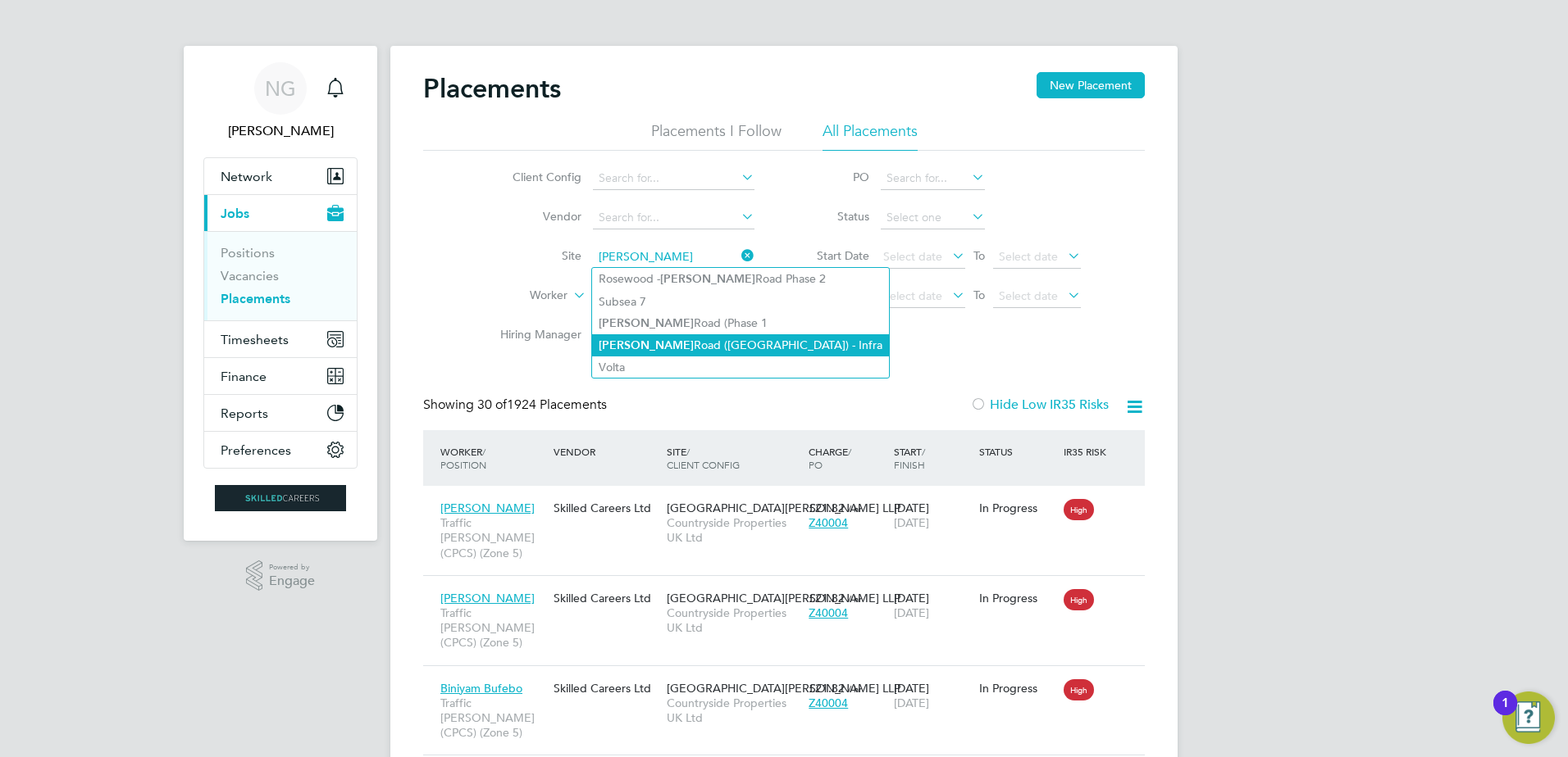
click at [631, 335] on li "Sutton Road (Rosewood) - Infra" at bounding box center [740, 346] width 297 height 22
type input "[PERSON_NAME][GEOGRAPHIC_DATA] ([GEOGRAPHIC_DATA]) - Infra"
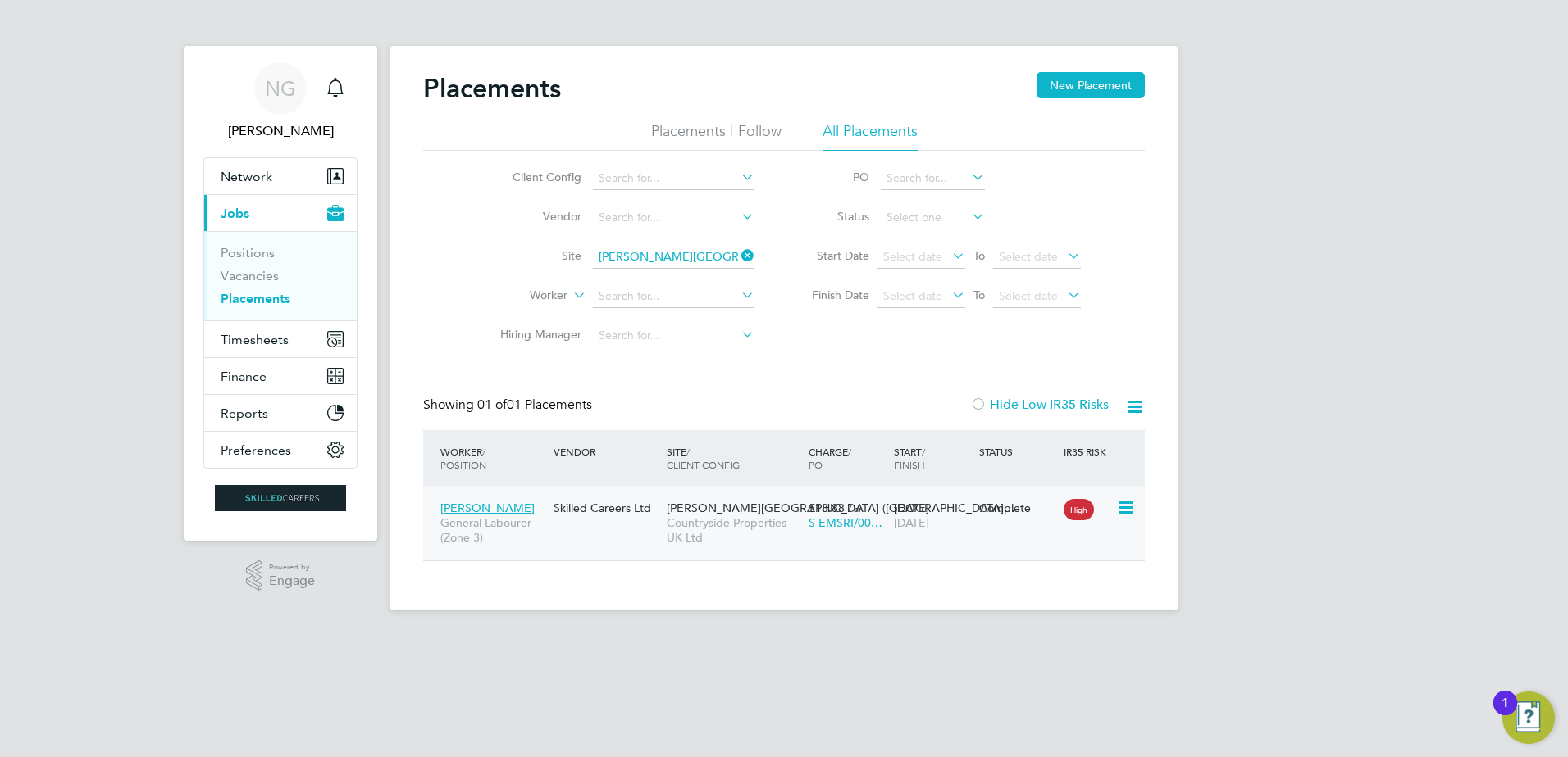
click at [719, 515] on div "Sutton Road (Rosewoo… Countryside Properties UK Ltd" at bounding box center [734, 523] width 142 height 62
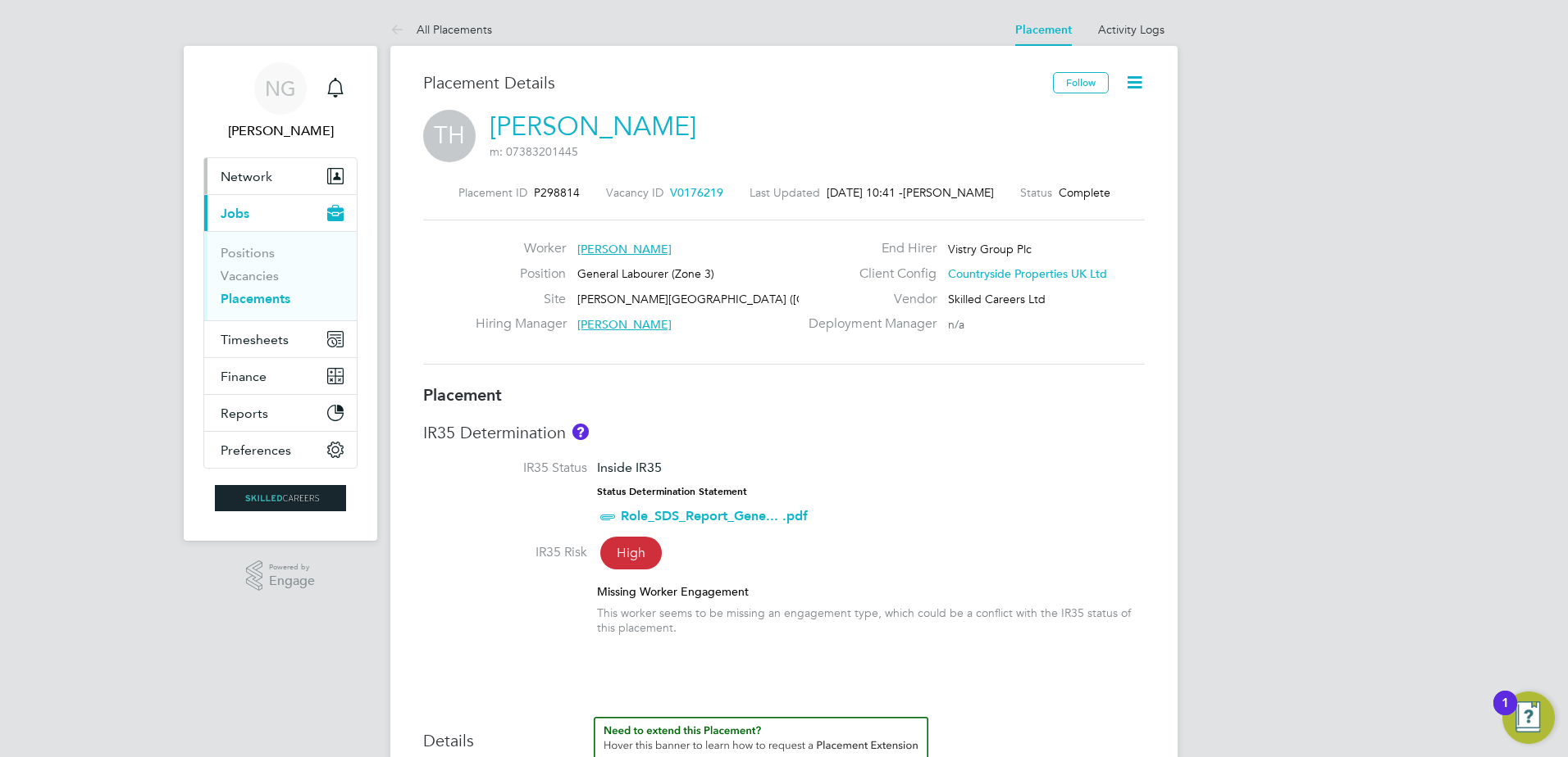
click at [285, 183] on button "Network" at bounding box center [281, 176] width 152 height 36
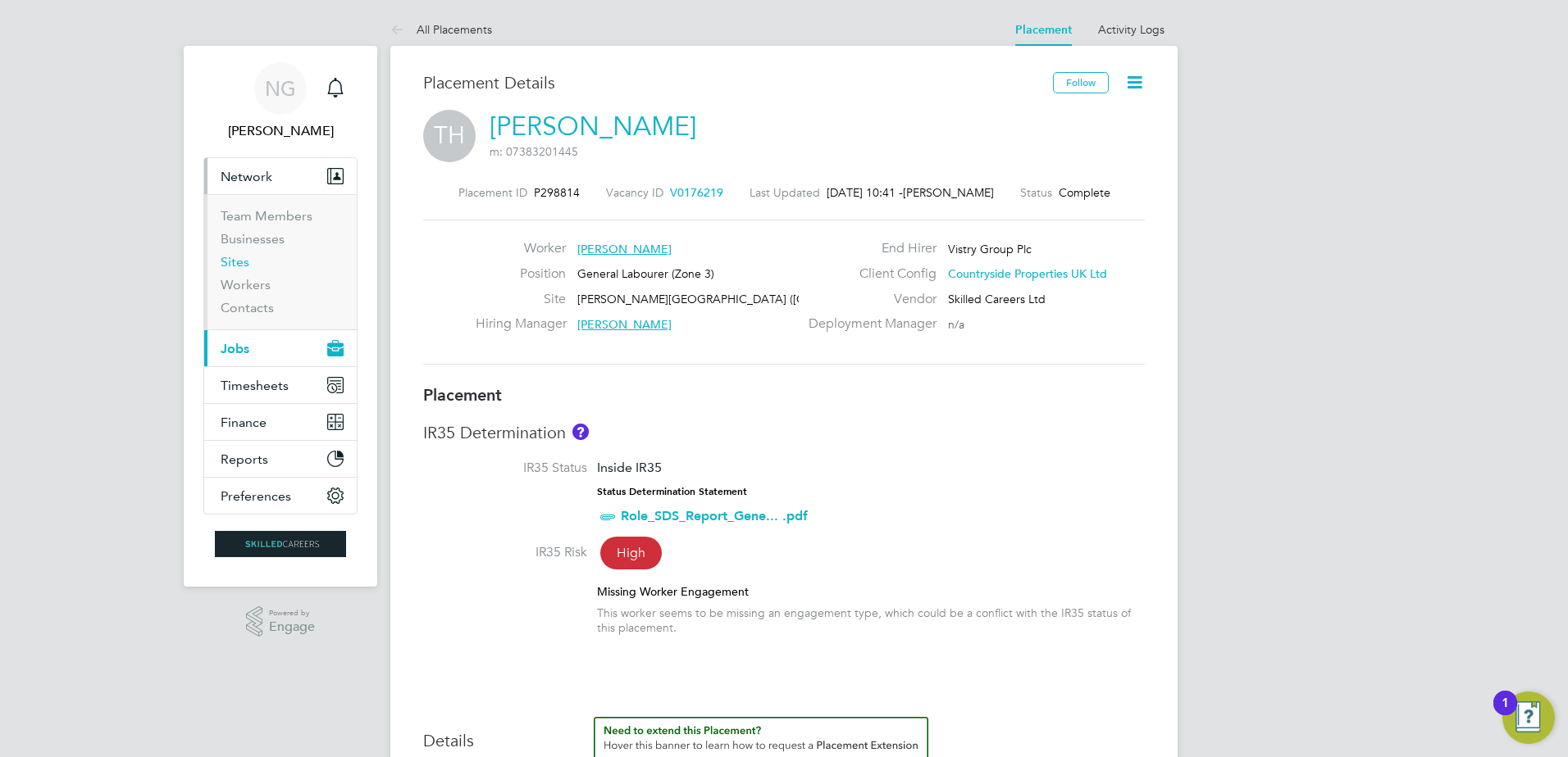
click at [242, 259] on link "Sites" at bounding box center [235, 262] width 29 height 15
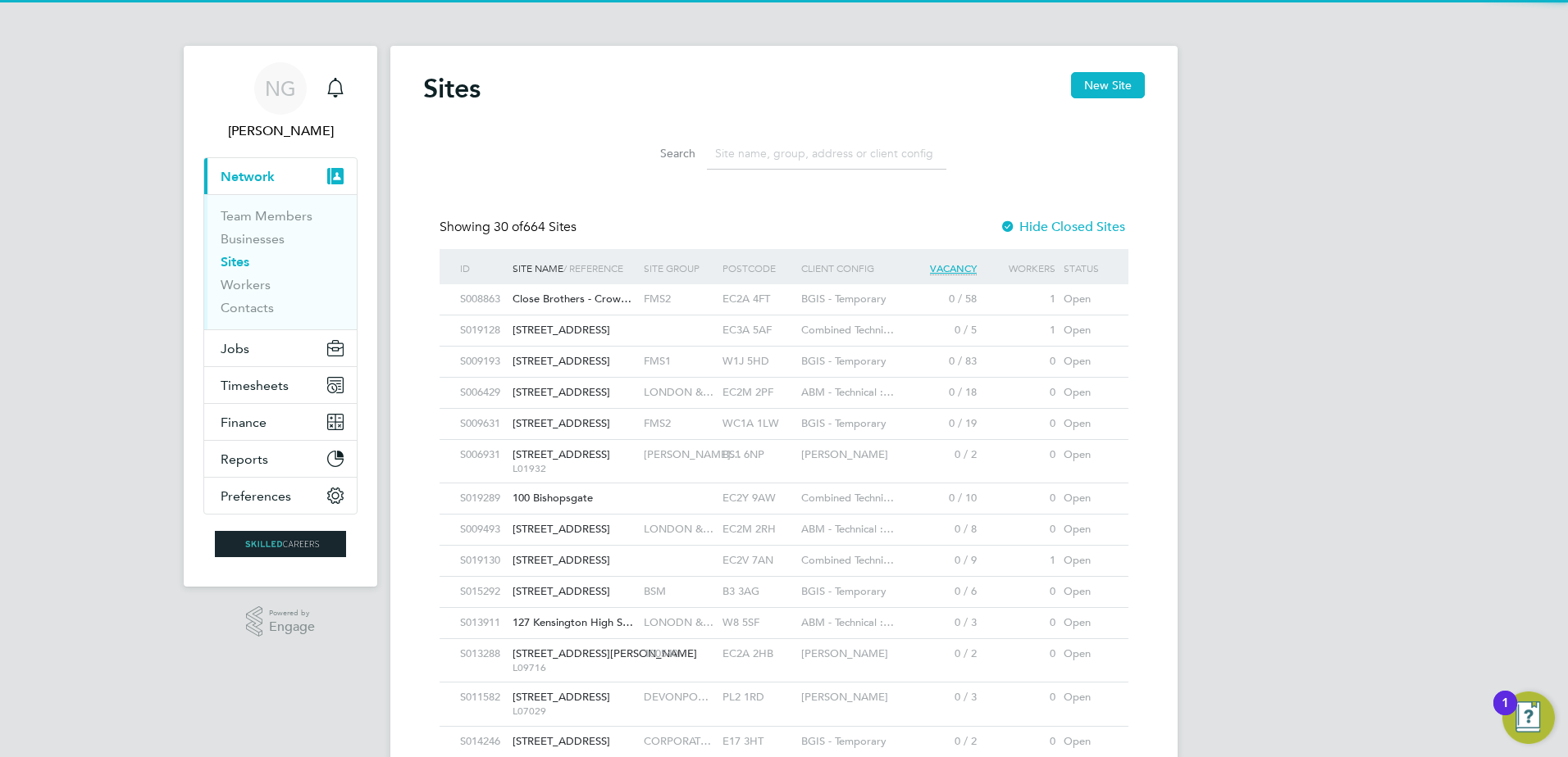
click at [759, 158] on input at bounding box center [826, 154] width 239 height 32
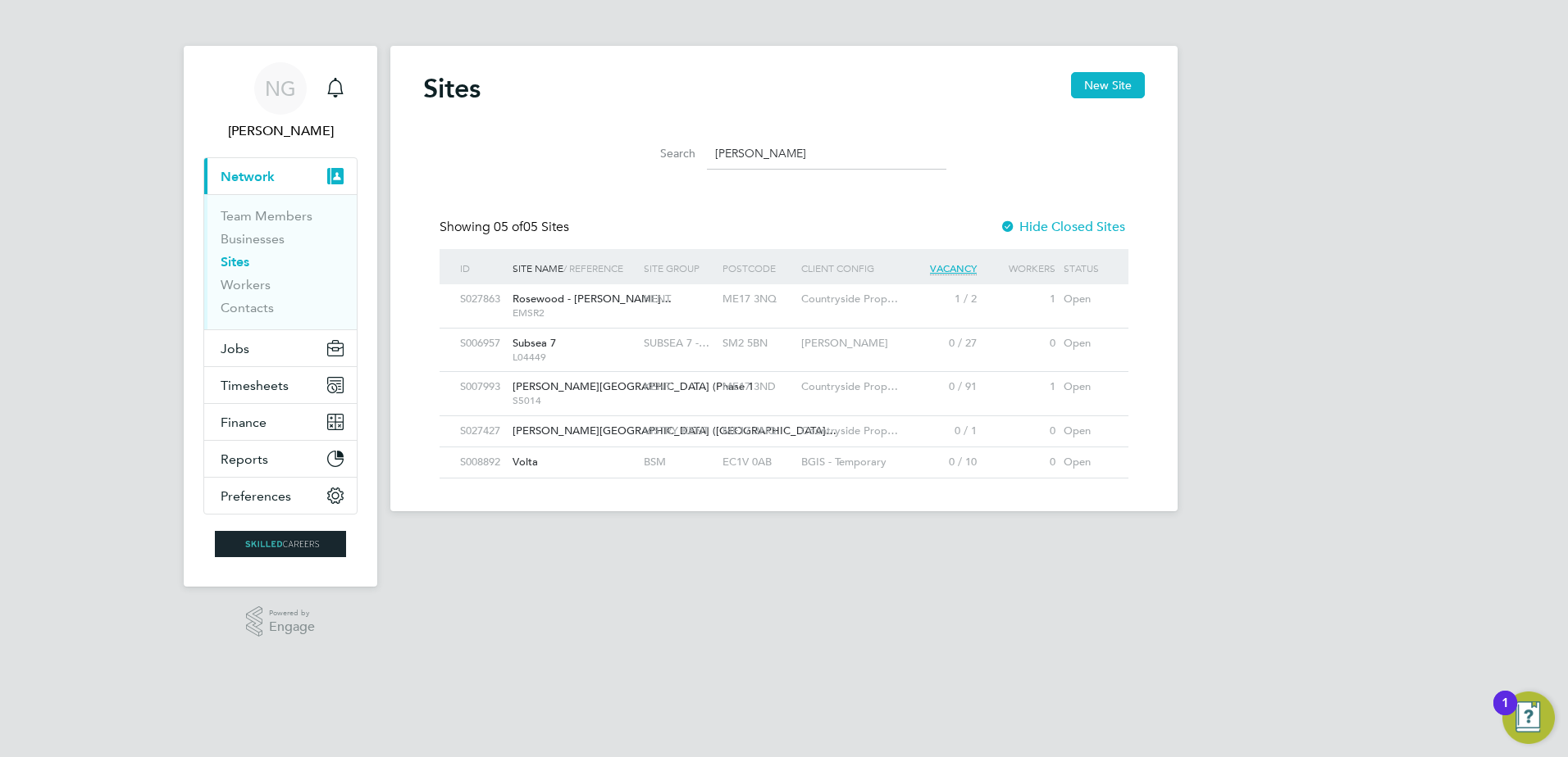
type input "sutton"
click at [625, 428] on span "Sutton Road (Rosewoo…" at bounding box center [674, 431] width 324 height 14
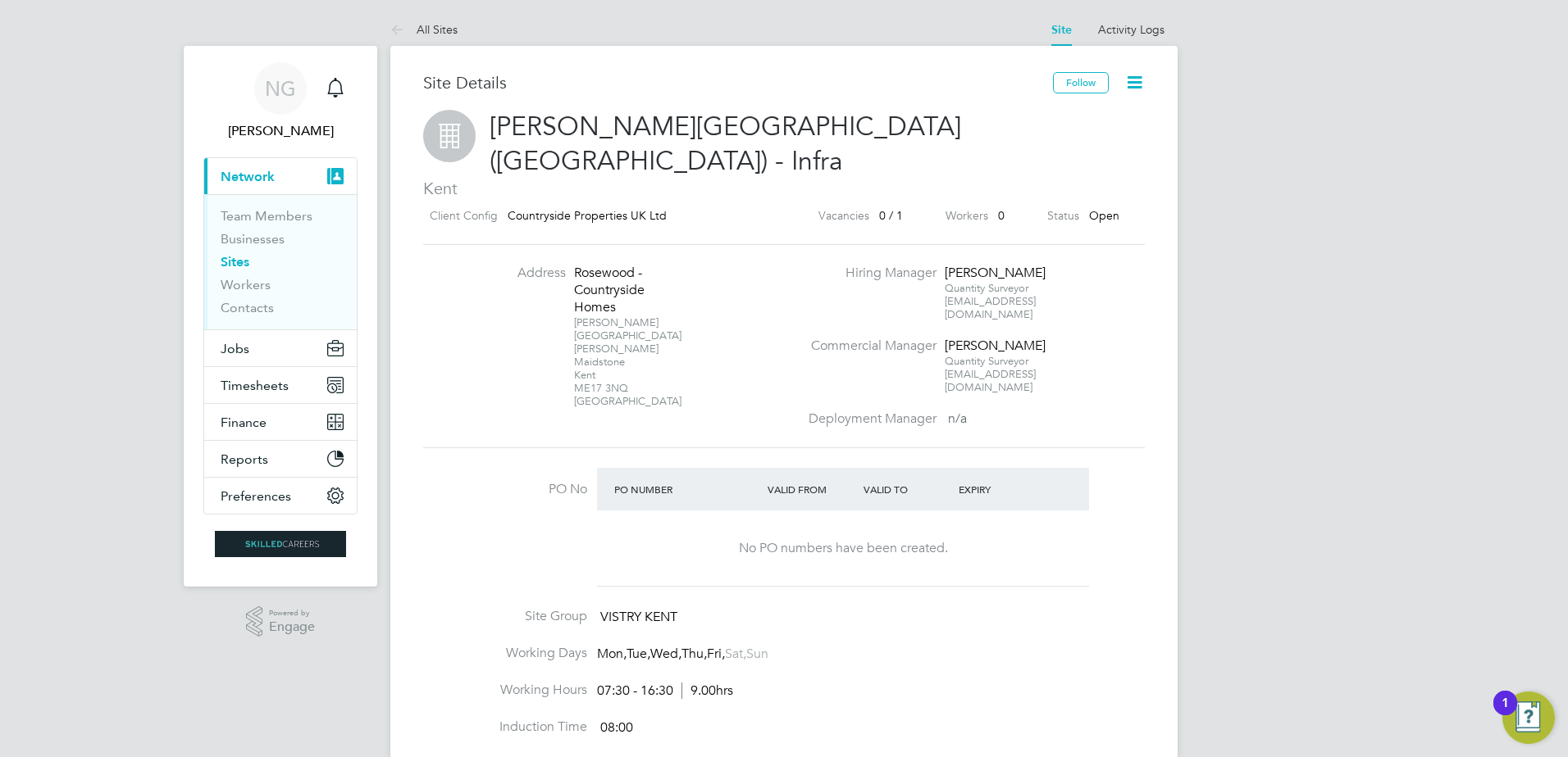
click at [1140, 82] on icon at bounding box center [1134, 82] width 20 height 20
click at [1127, 19] on li "Activity Logs" at bounding box center [1131, 30] width 67 height 33
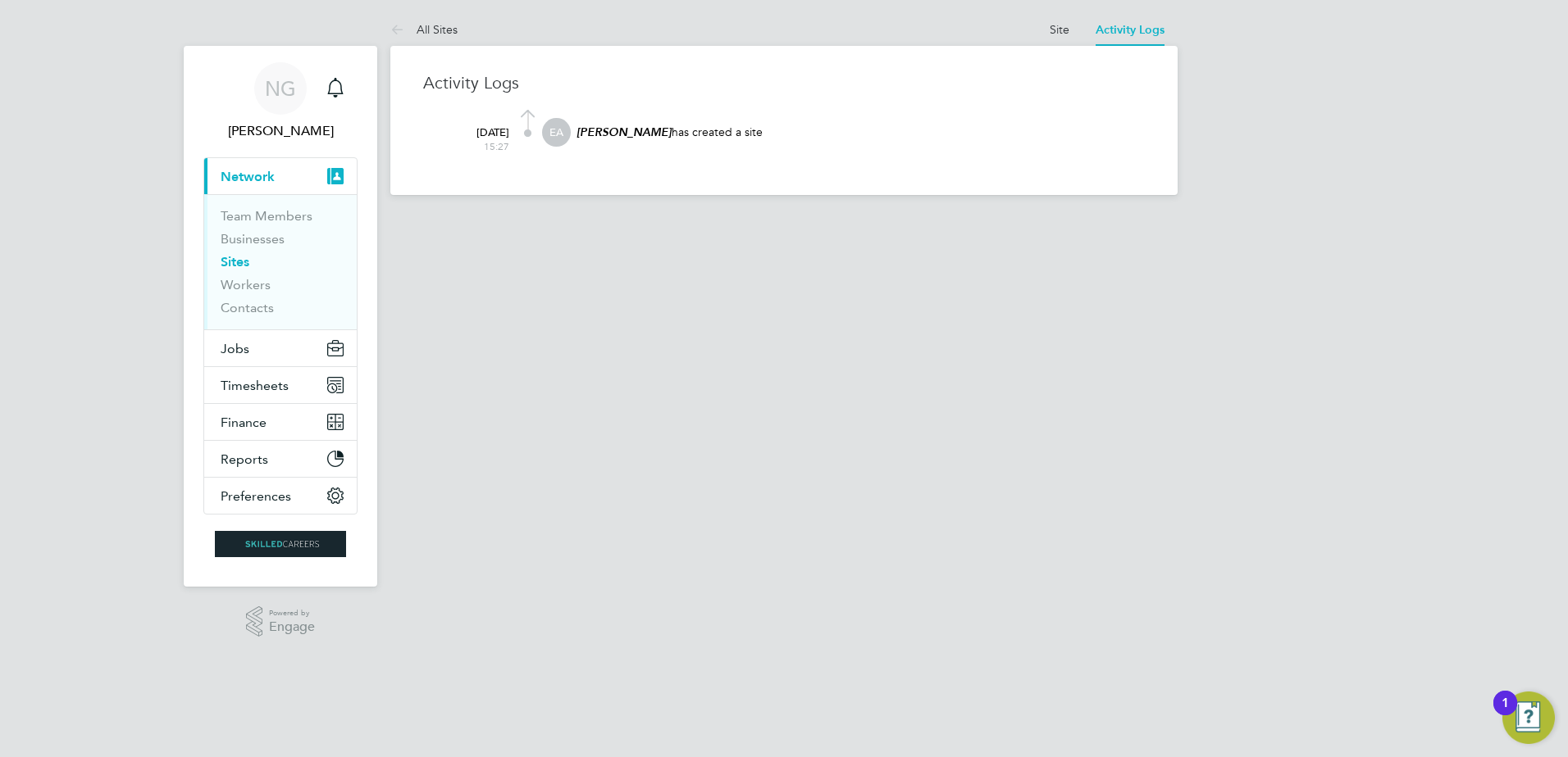
click at [596, 128] on em "[PERSON_NAME]" at bounding box center [624, 132] width 96 height 14
click at [1052, 37] on li "Site" at bounding box center [1059, 30] width 19 height 33
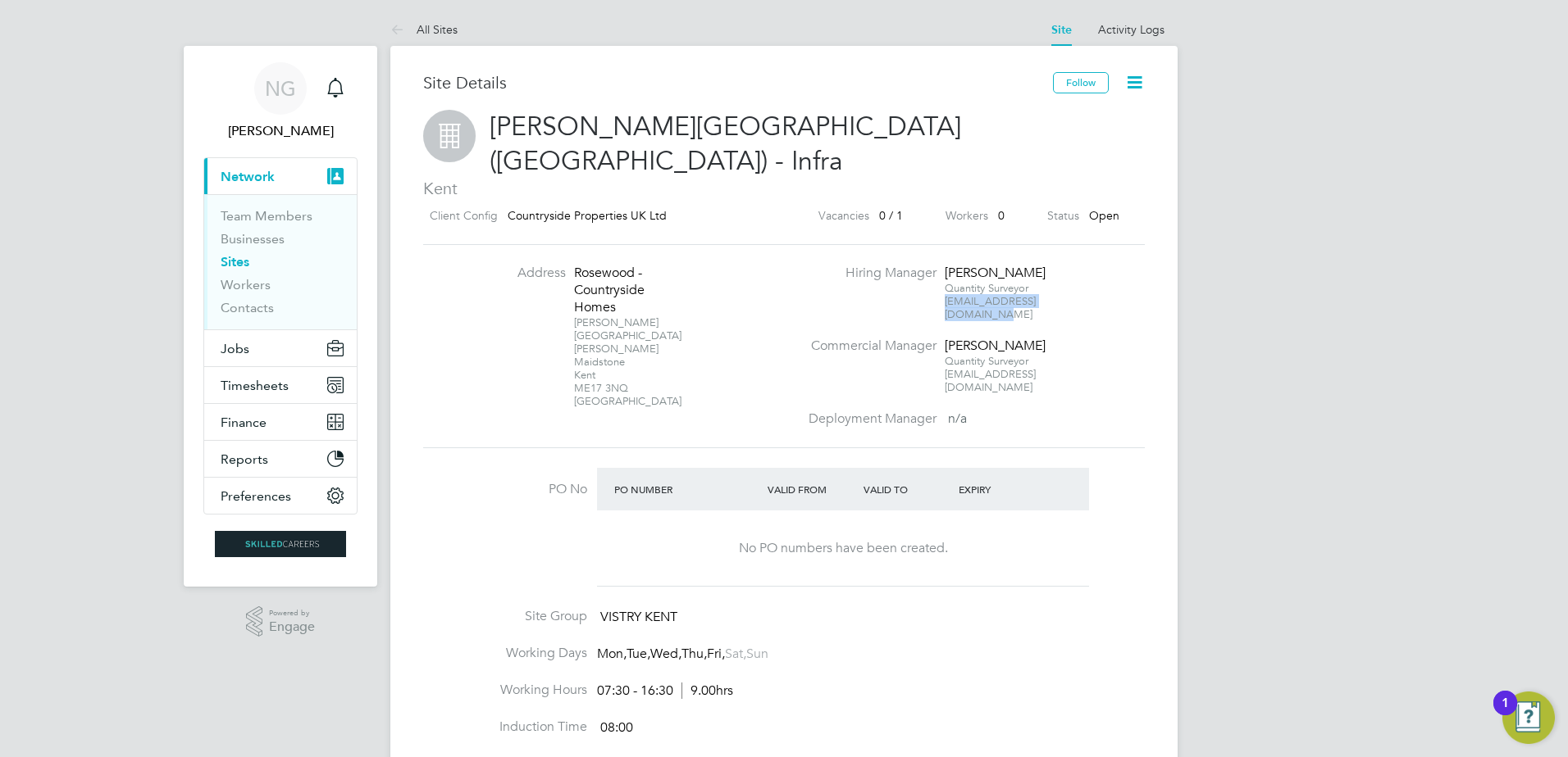
drag, startPoint x: 1061, startPoint y: 264, endPoint x: 946, endPoint y: 270, distance: 115.2
click at [946, 270] on li "Hiring Manager [PERSON_NAME] Quantity Surveyor [PERSON_NAME][EMAIL_ADDRESS][DOM…" at bounding box center [975, 301] width 352 height 73
copy span "[EMAIL_ADDRESS][DOMAIN_NAME]"
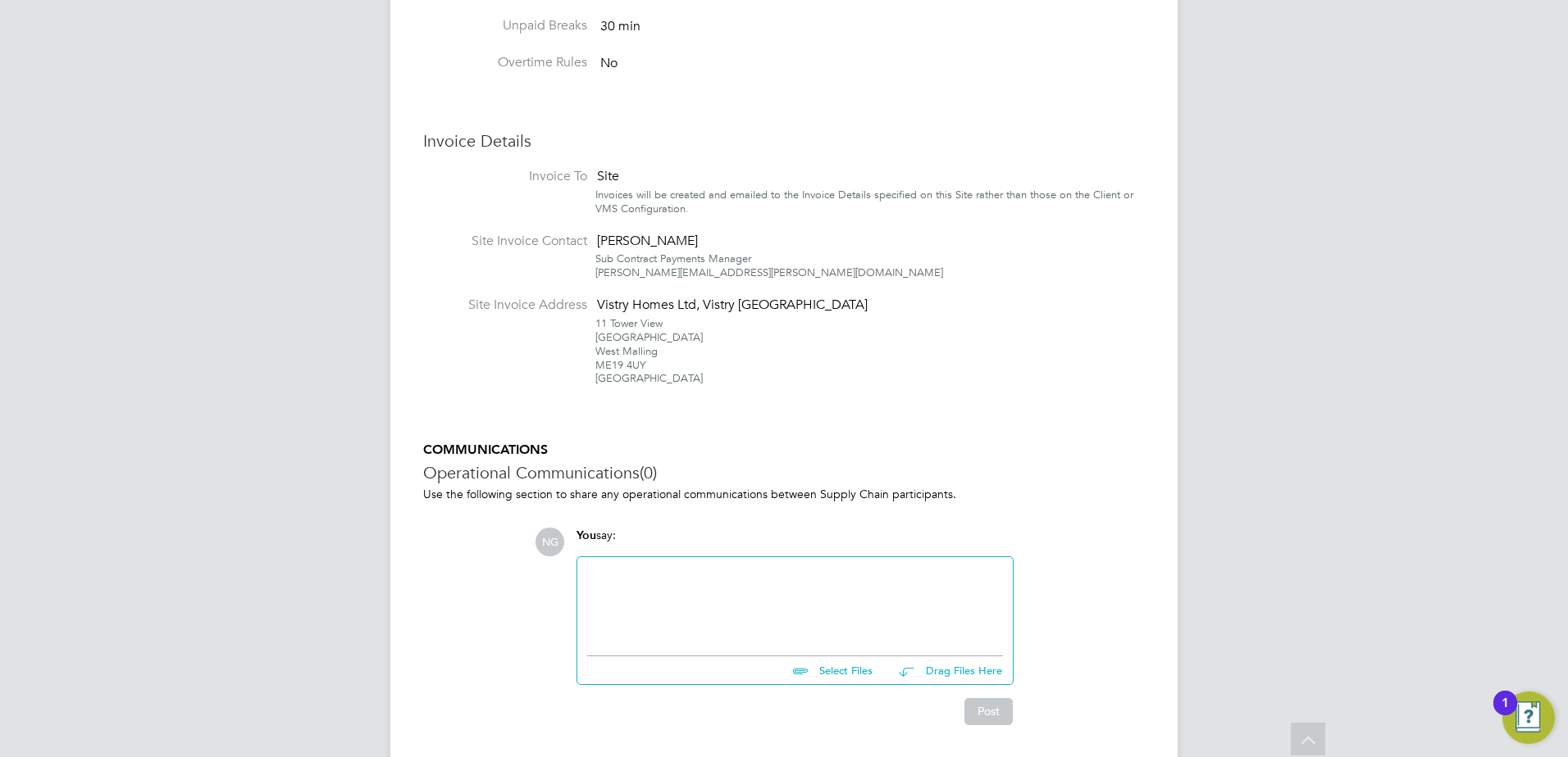
scroll to position [738, 0]
drag, startPoint x: 727, startPoint y: 222, endPoint x: 590, endPoint y: 228, distance: 137.1
click at [590, 232] on li "Site Invoice Contact [PERSON_NAME] Sub Contract Payments Manager [PERSON_NAME][…" at bounding box center [784, 264] width 722 height 65
copy div "[PERSON_NAME][EMAIL_ADDRESS][PERSON_NAME][DOMAIN_NAME]"
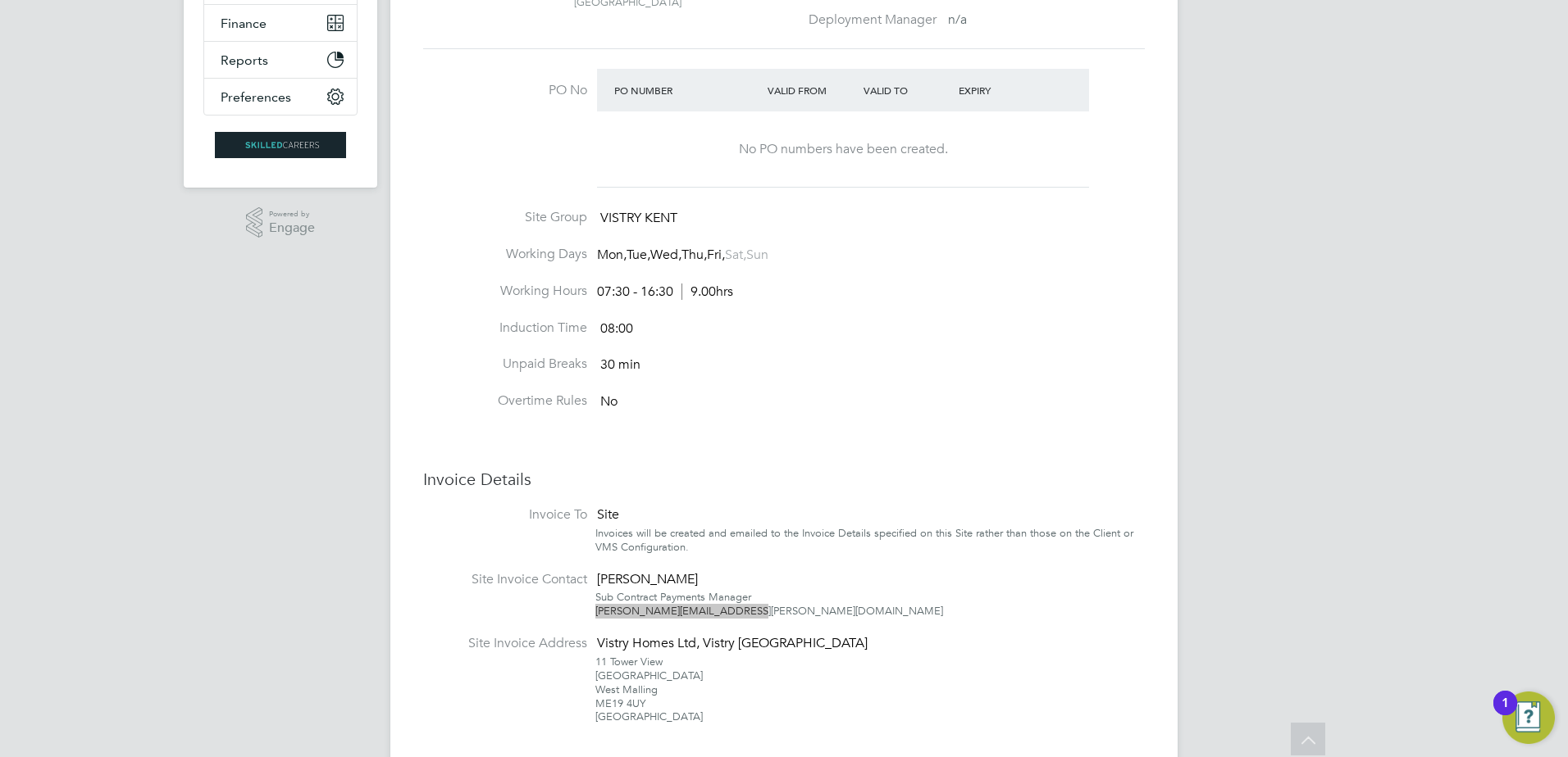
scroll to position [0, 0]
